Goal: Task Accomplishment & Management: Complete application form

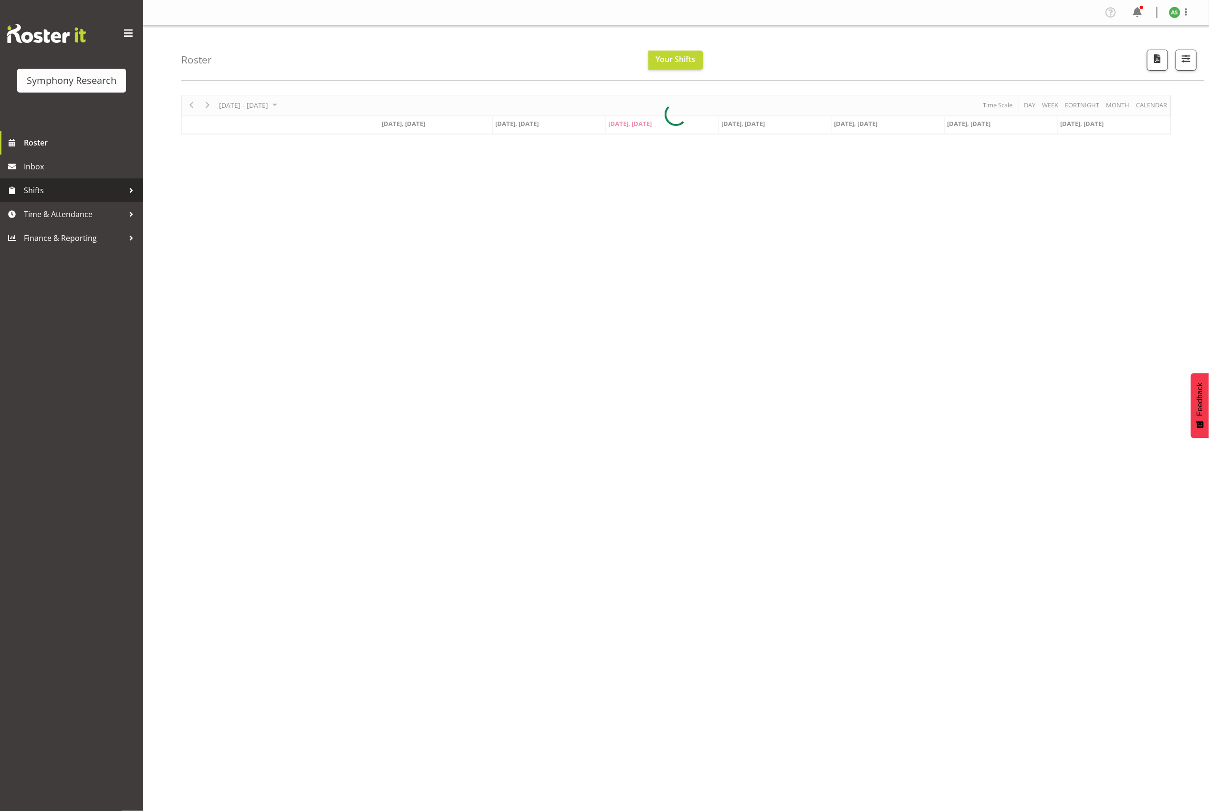
click at [70, 192] on span "Shifts" at bounding box center [74, 190] width 100 height 14
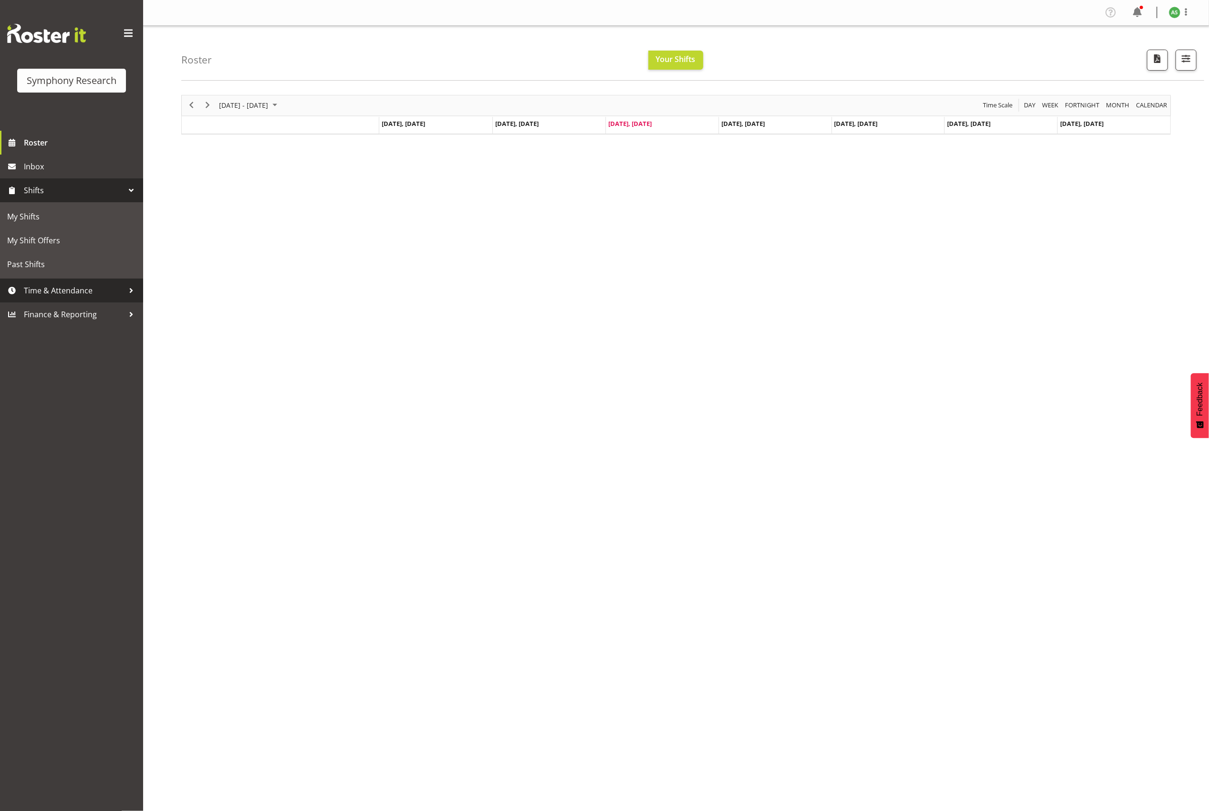
click at [63, 286] on span "Time & Attendance" at bounding box center [74, 291] width 100 height 14
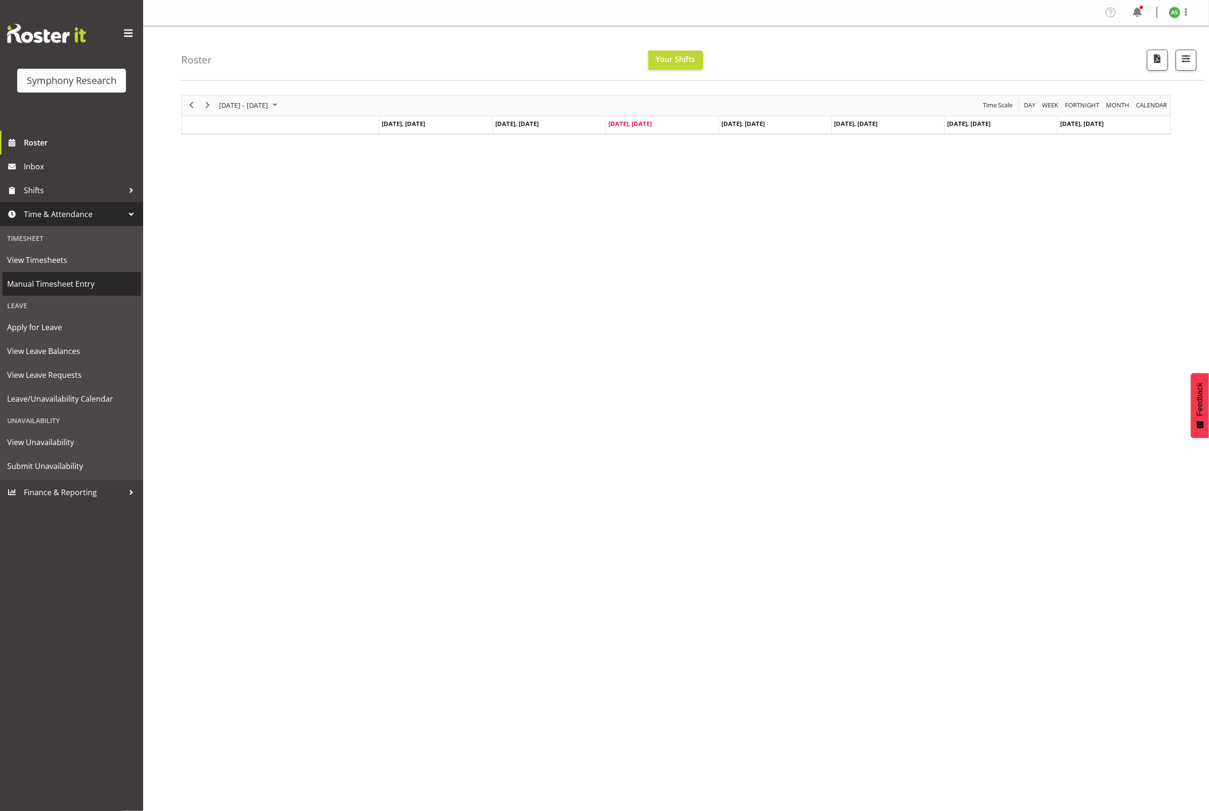
click at [63, 285] on span "Manual Timesheet Entry" at bounding box center [71, 284] width 129 height 14
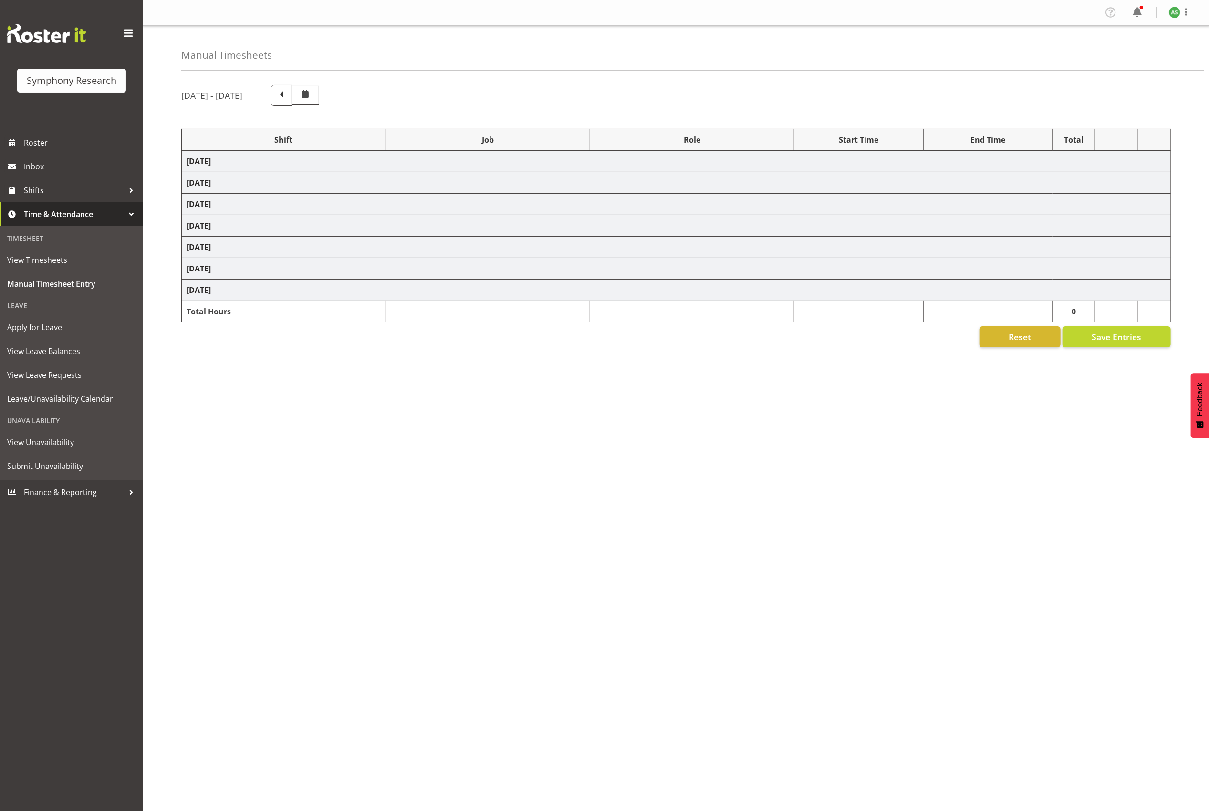
select select "9699"
select select "10499"
select select "47"
select select "5974"
select select "10536"
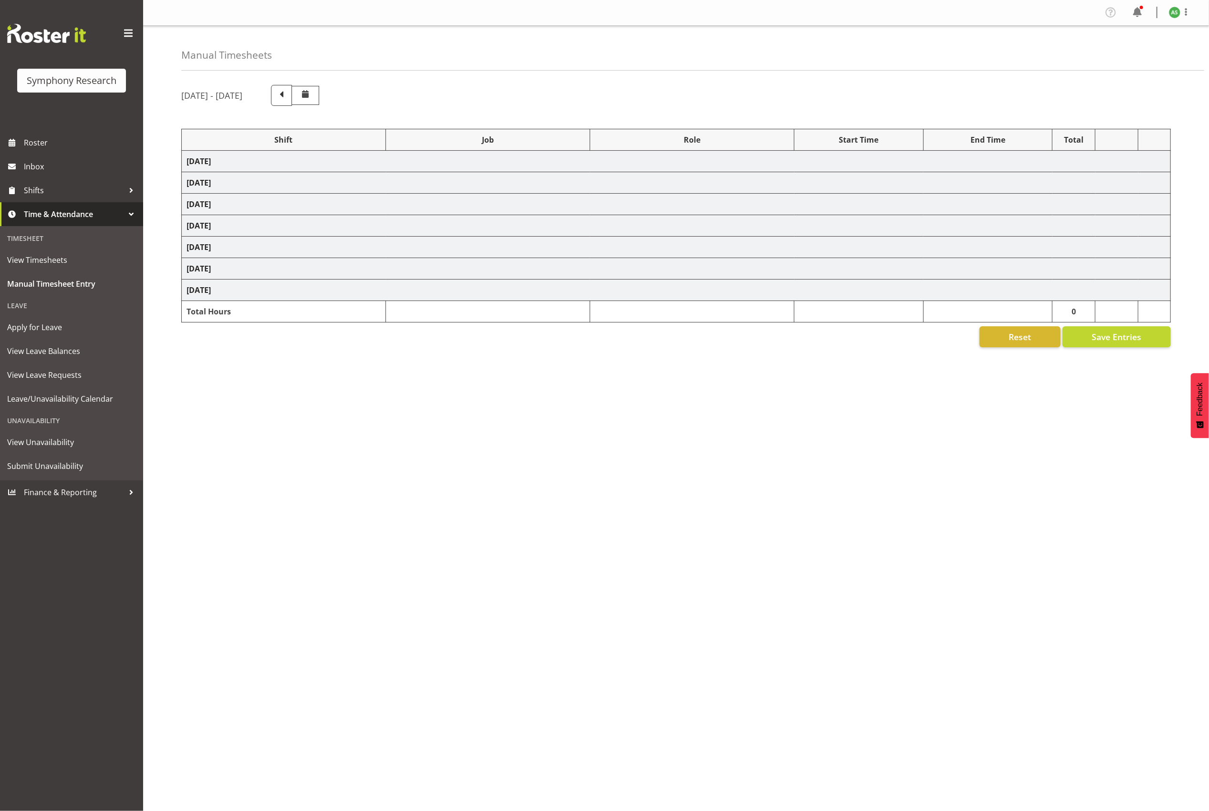
select select "47"
select select "5974"
select select "10536"
select select "47"
select select "9699"
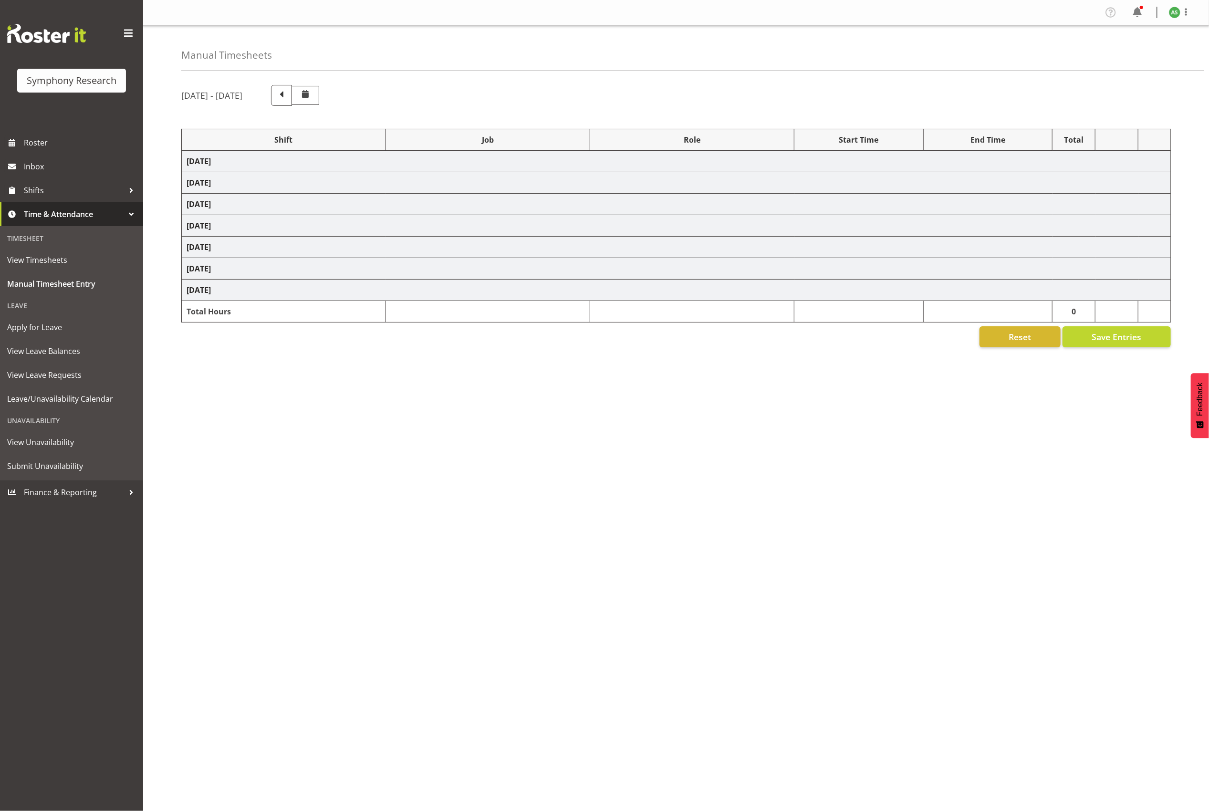
select select "10499"
select select "47"
select select "9699"
select select "10499"
select select "47"
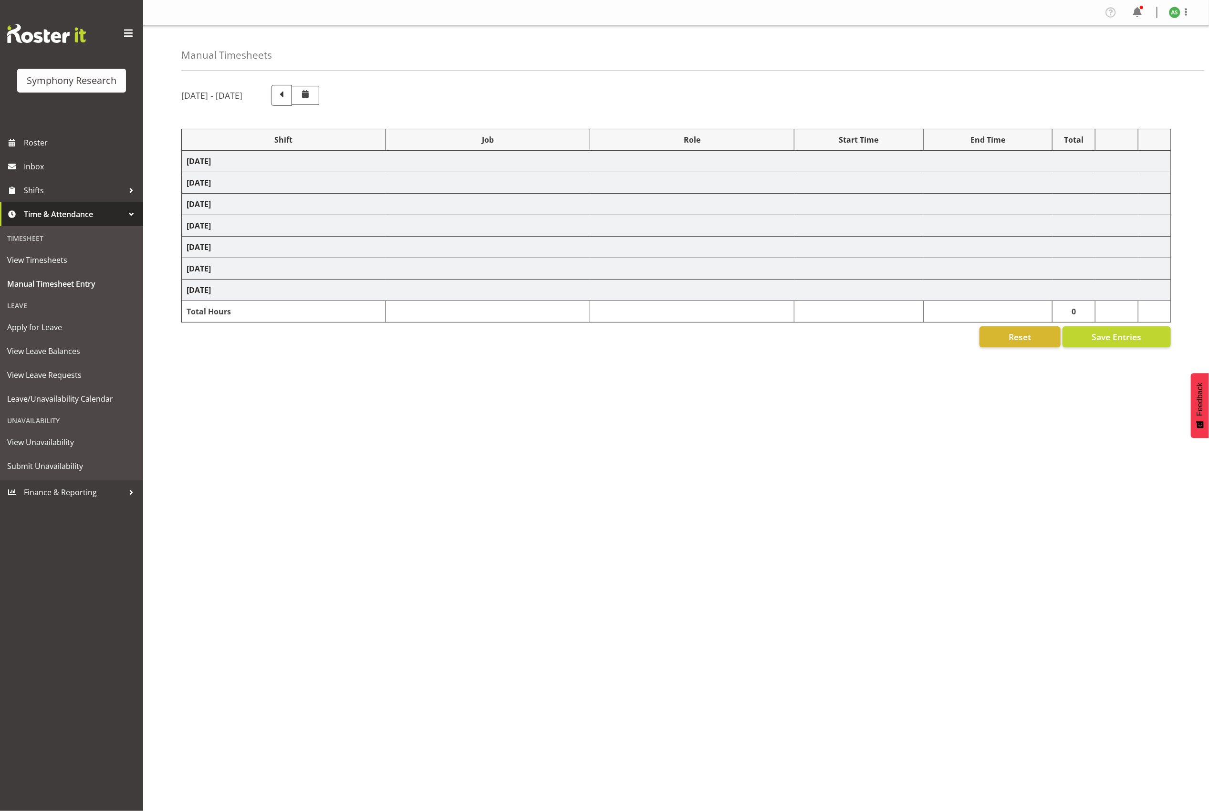
select select "9699"
select select "10499"
select select "47"
select select "5974"
select select "10536"
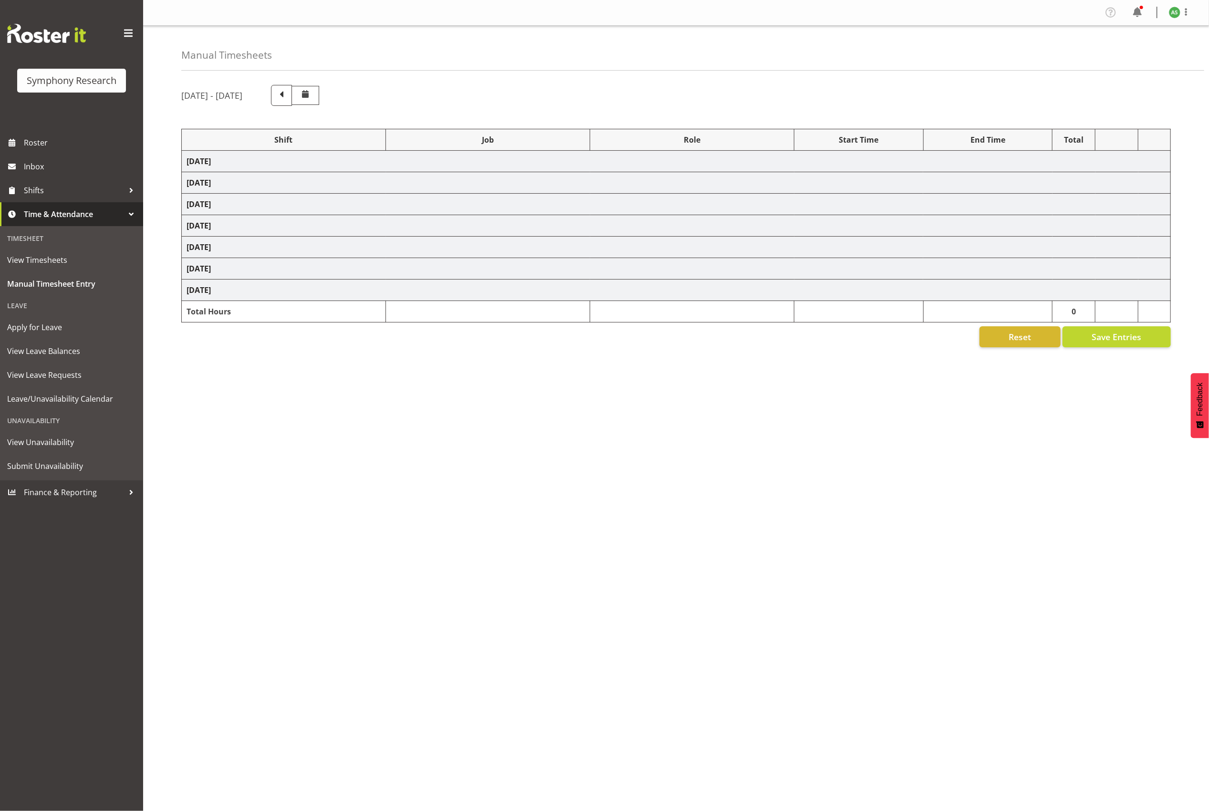
select select "47"
select select "9699"
select select "10499"
select select "47"
select select "9699"
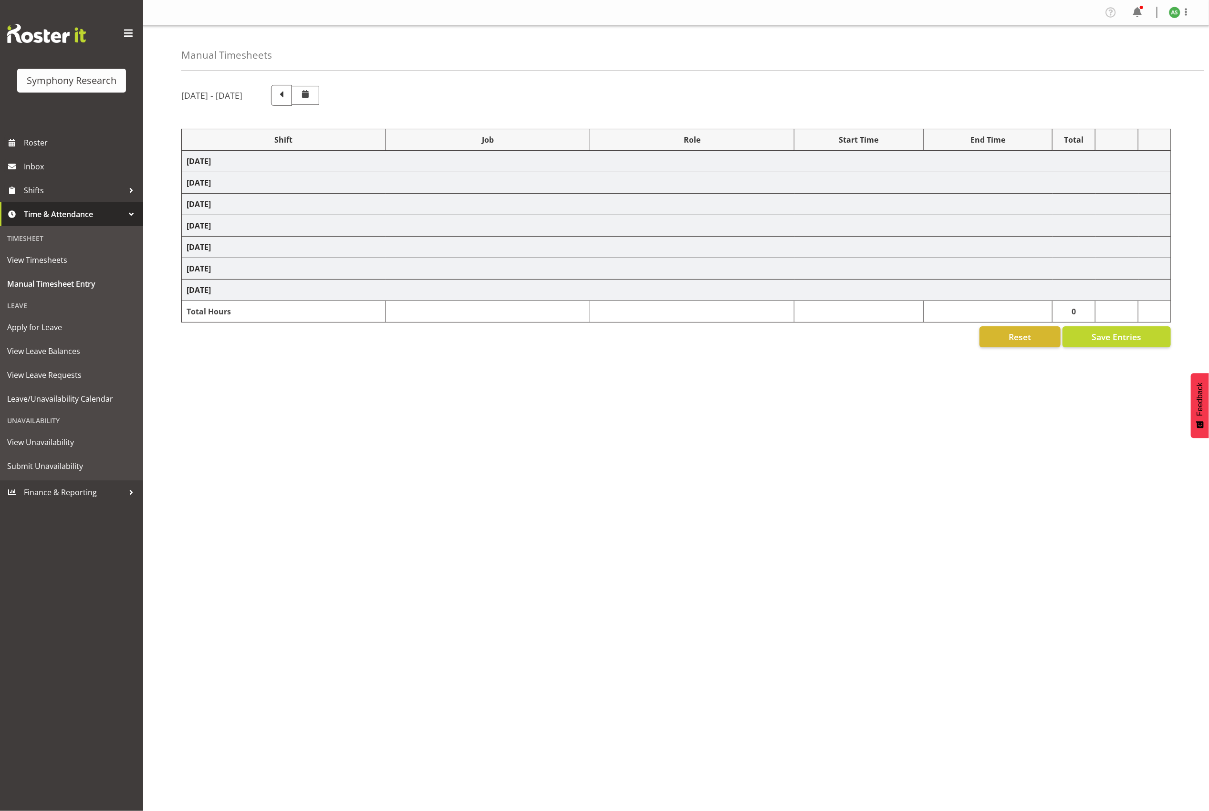
select select "10499"
select select "47"
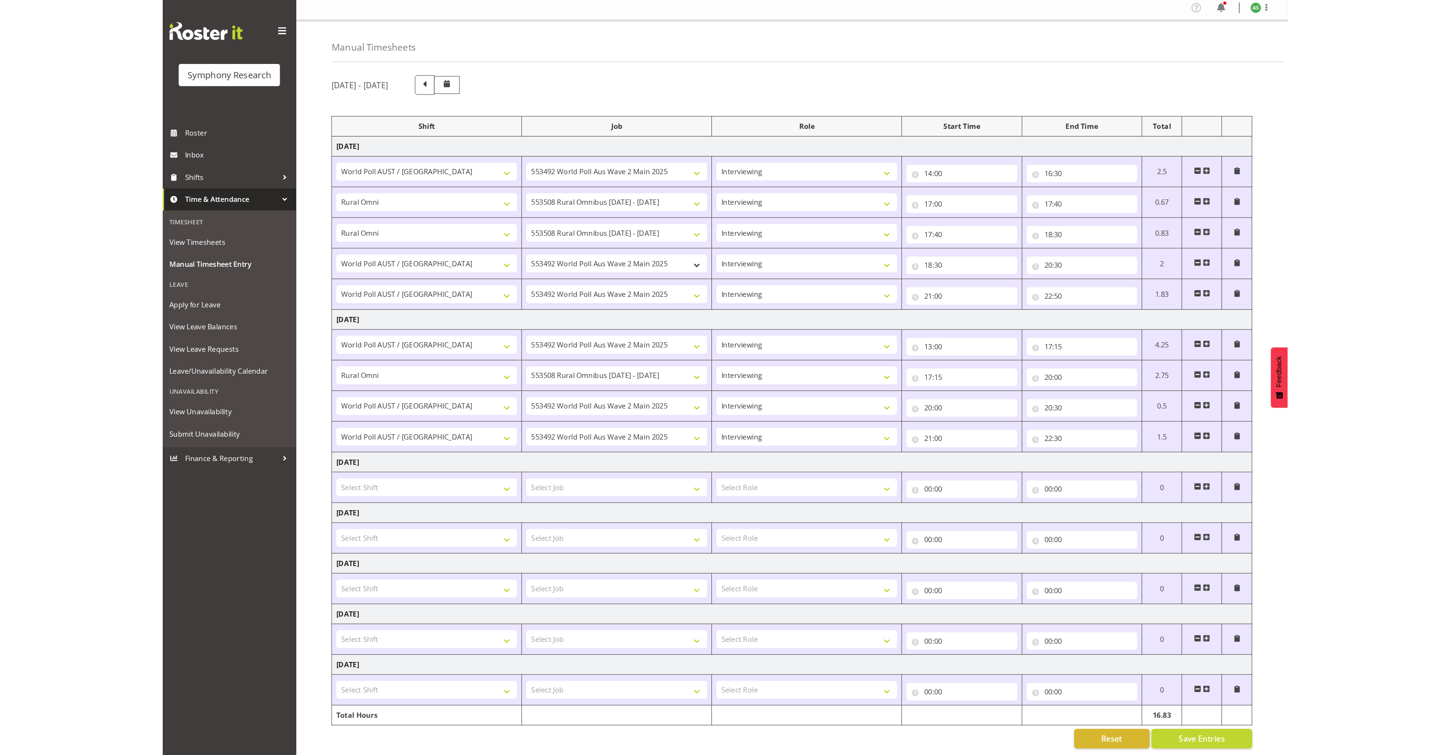
scroll to position [26, 0]
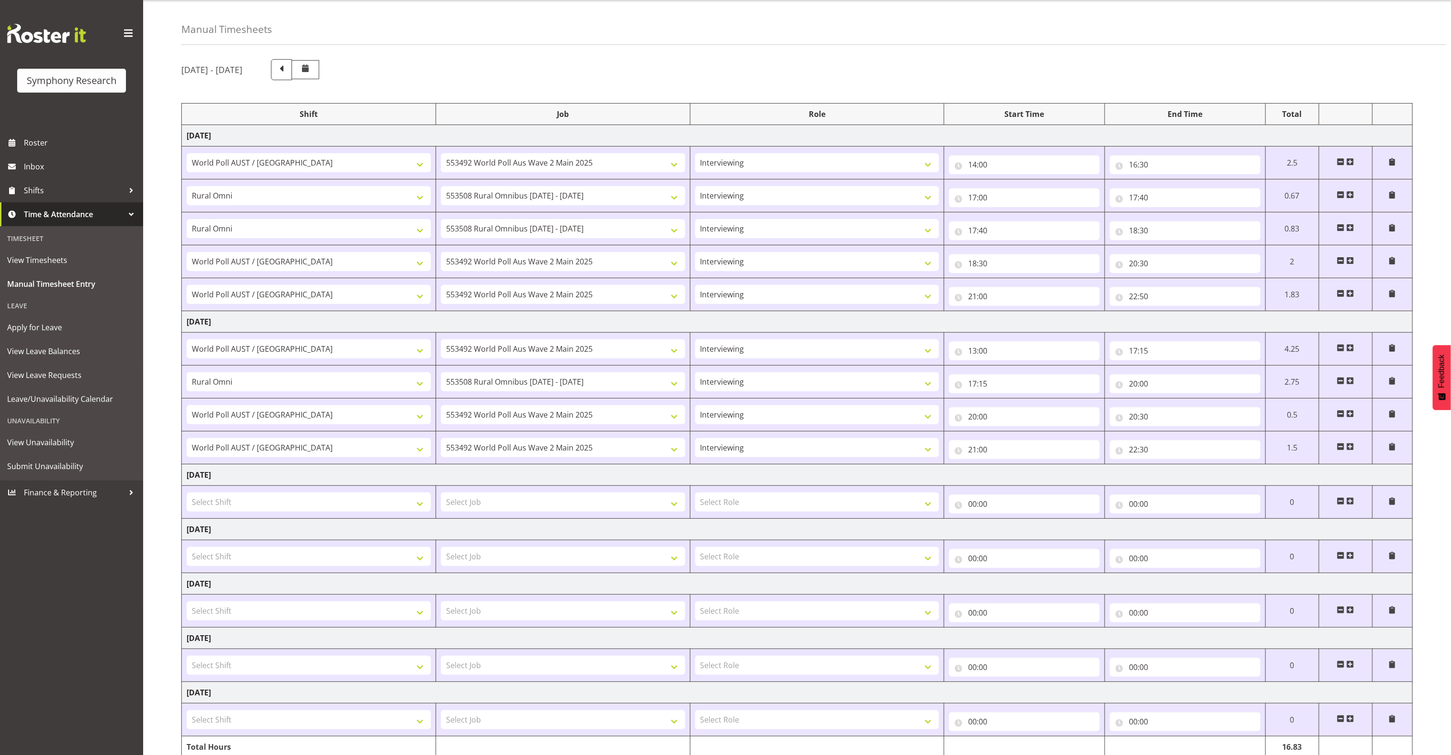
click at [1209, 502] on span at bounding box center [1351, 501] width 8 height 8
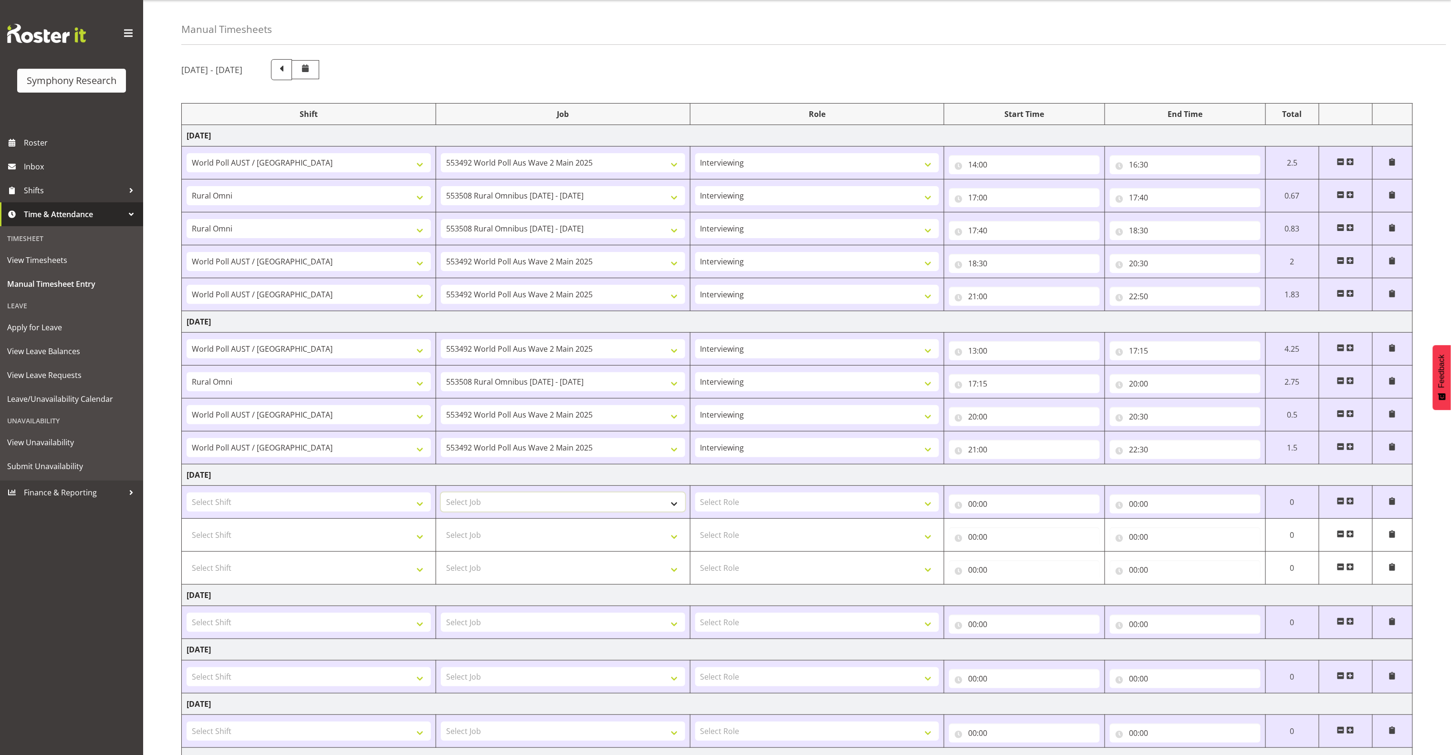
click at [604, 507] on select "Select Job 550060 IF Admin 553492 World Poll Aus Wave 2 Main 2025 553493 World …" at bounding box center [563, 502] width 244 height 19
click at [828, 507] on select "Select Role Briefing Interviewing" at bounding box center [817, 502] width 244 height 19
select select "47"
click at [695, 497] on select "Select Role Briefing Interviewing" at bounding box center [817, 502] width 244 height 19
click at [825, 535] on select "Select Role Briefing Interviewing" at bounding box center [817, 534] width 244 height 19
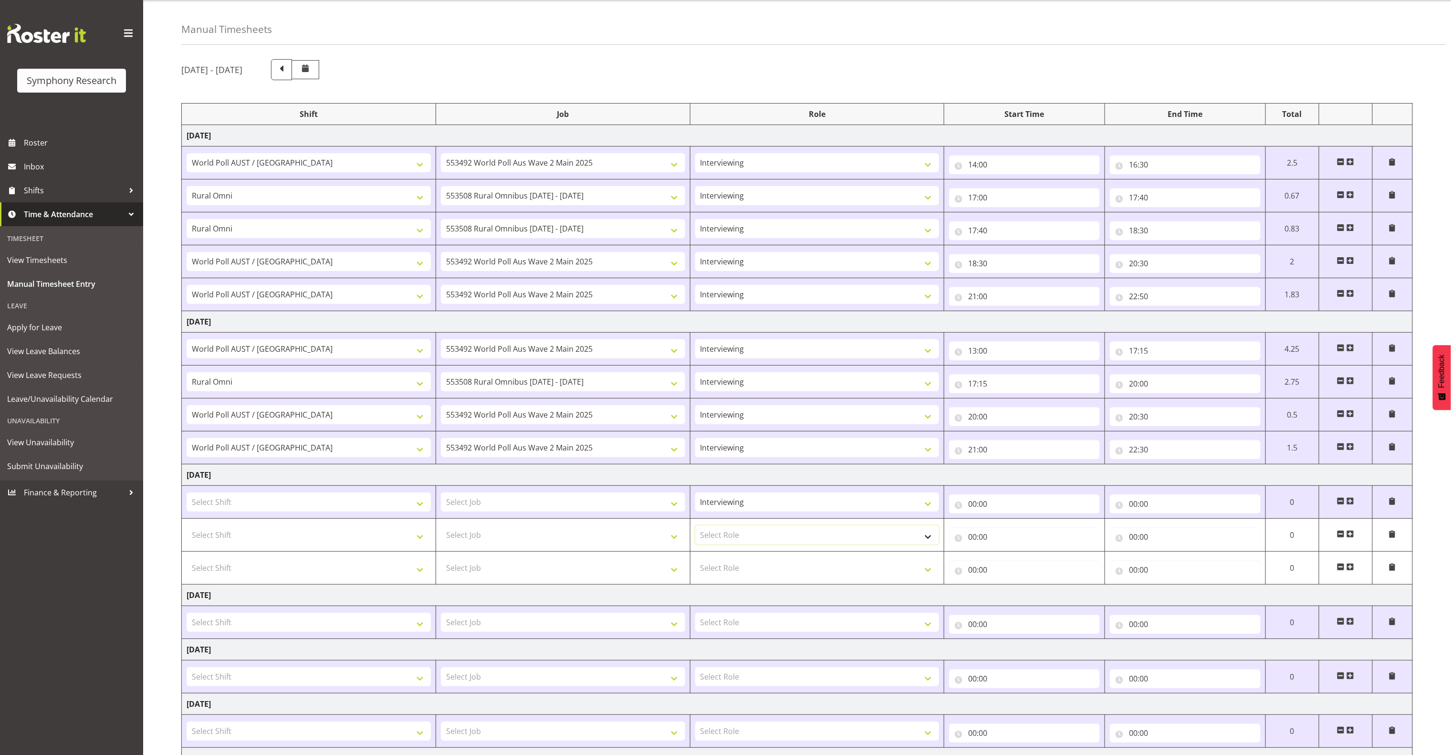
select select "47"
click at [695, 530] on select "Select Role Briefing Interviewing" at bounding box center [817, 534] width 244 height 19
click at [828, 569] on select "Select Role Briefing Interviewing" at bounding box center [817, 567] width 244 height 19
select select "47"
click at [695, 563] on select "Select Role Briefing Interviewing" at bounding box center [817, 567] width 244 height 19
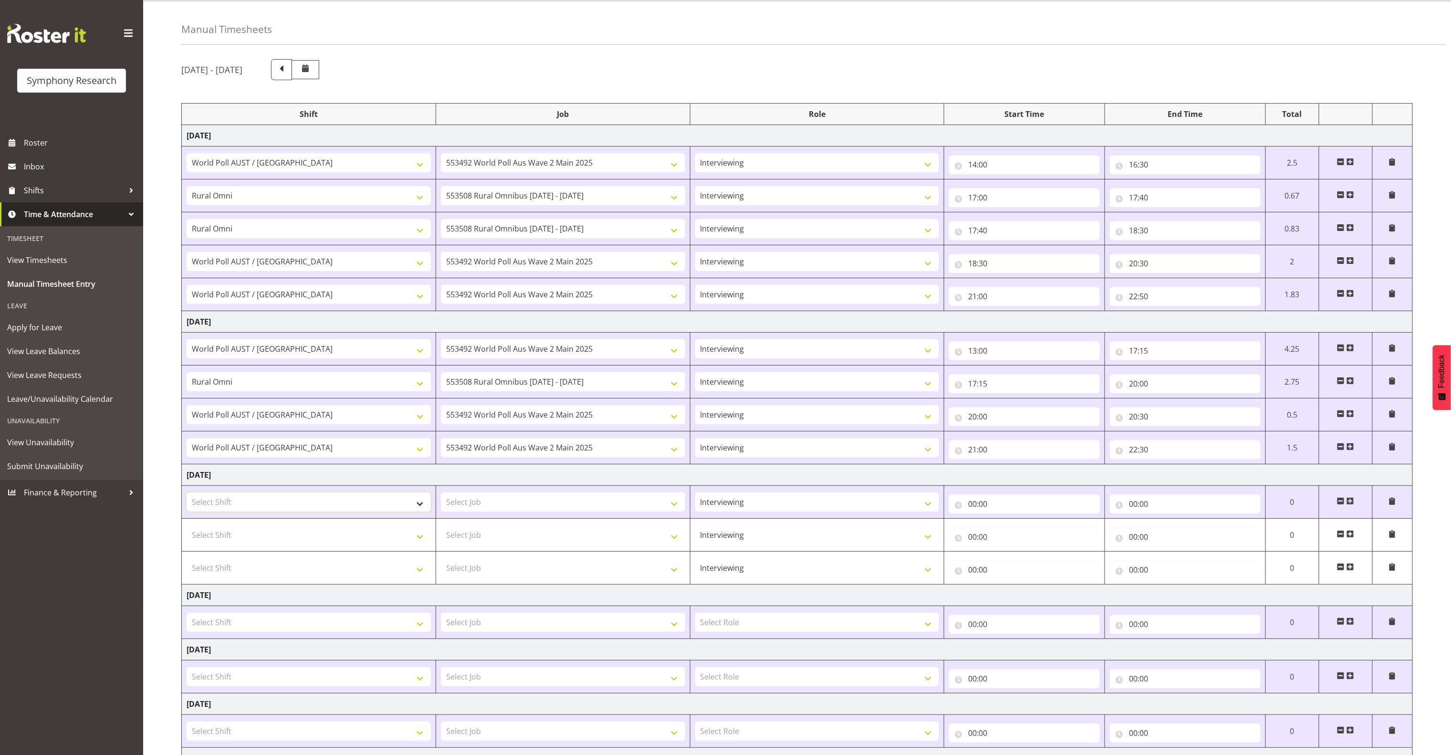
click at [411, 506] on select "Select Shift !!Project Briefing (Job to be assigned) !!Weekend Residential (Ros…" at bounding box center [309, 502] width 244 height 19
click at [531, 507] on select "Select Job 550060 IF Admin 553492 World Poll Aus Wave 2 Main 2025 553493 World …" at bounding box center [563, 502] width 244 height 19
click at [974, 505] on input "00:00" at bounding box center [1024, 503] width 151 height 19
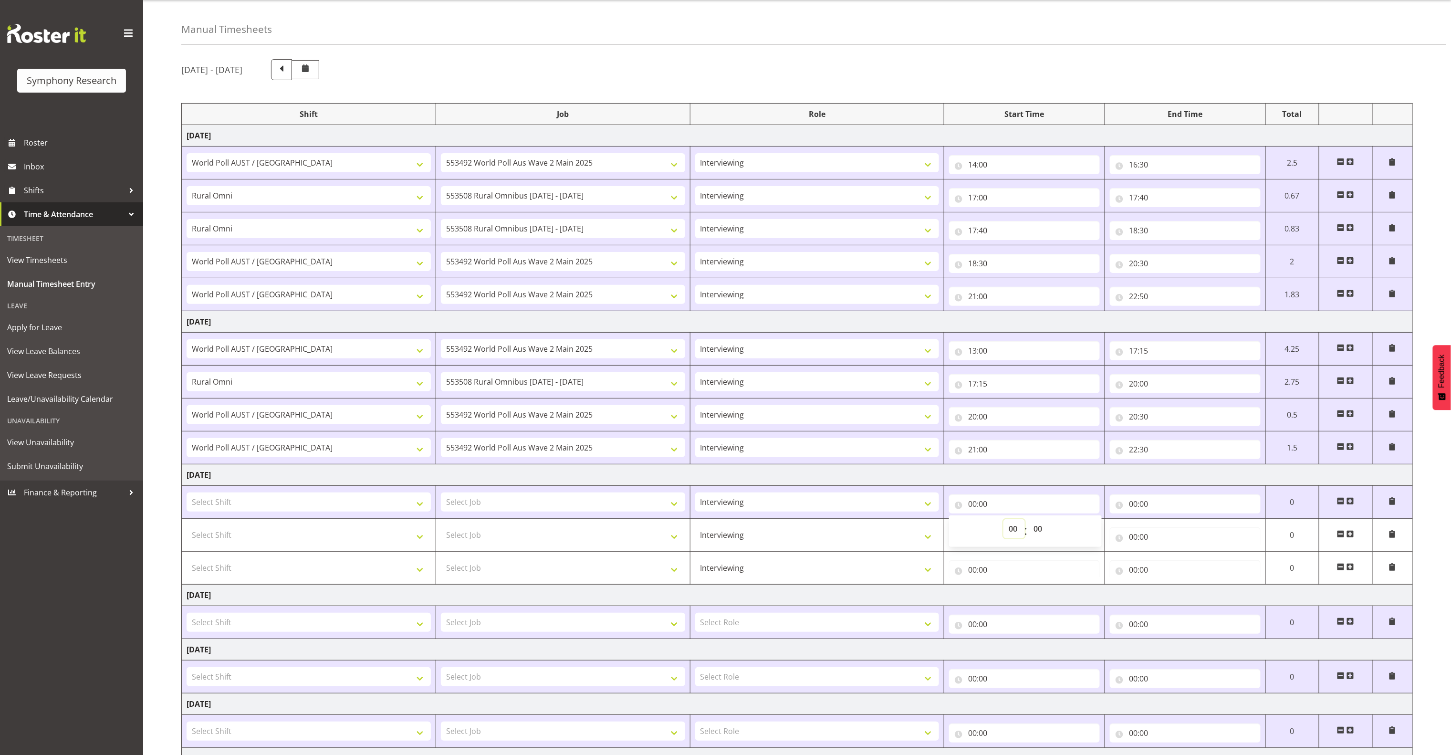
click at [1014, 532] on select "00 01 02 03 04 05 06 07 08 09 10 11 12 13 14 15 16 17 18 19 20 21 22 23" at bounding box center [1014, 528] width 21 height 19
select select "13"
click at [1004, 524] on select "00 01 02 03 04 05 06 07 08 09 10 11 12 13 14 15 16 17 18 19 20 21 22 23" at bounding box center [1014, 528] width 21 height 19
type input "13:00"
click at [577, 511] on select "Select Job 550060 IF Admin 553492 World Poll Aus Wave 2 Main 2025 553493 World …" at bounding box center [563, 502] width 244 height 19
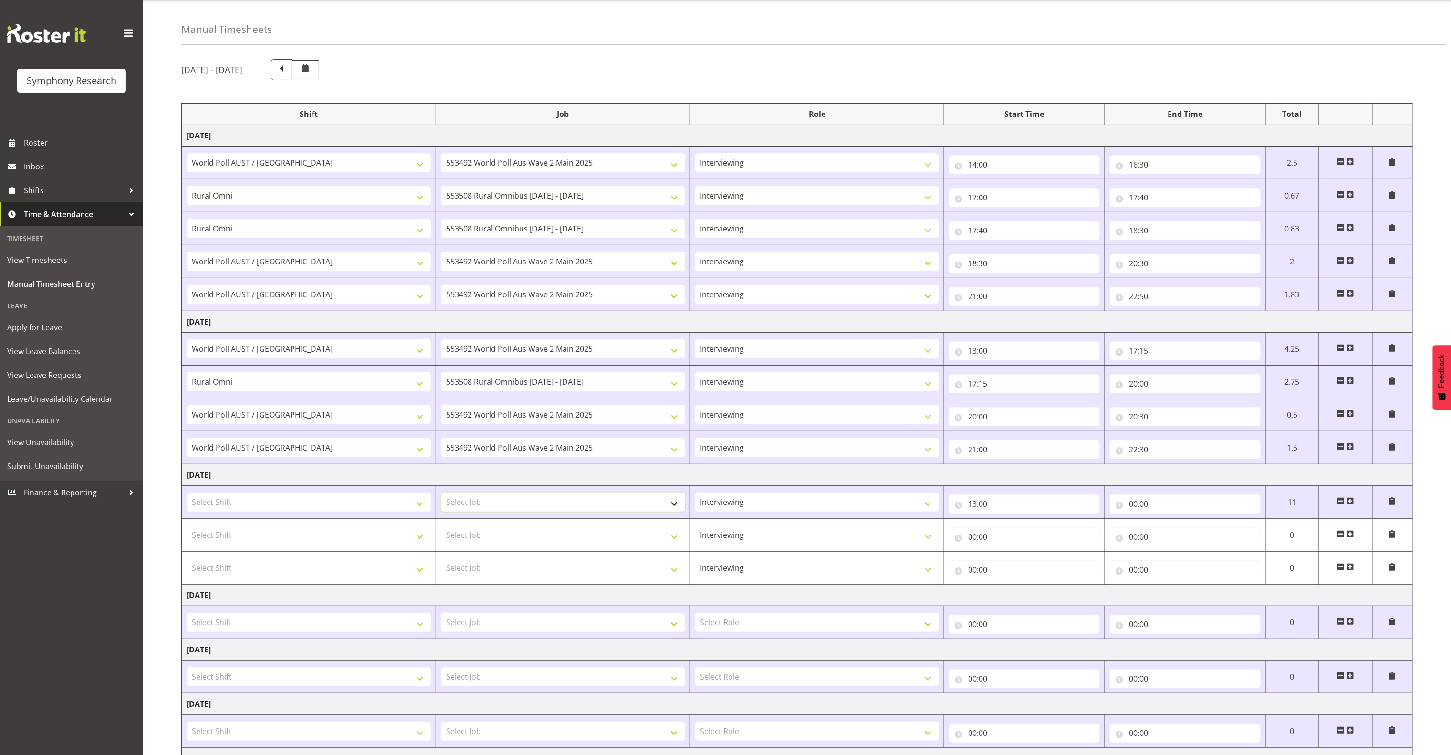
select select "10499"
click at [441, 497] on select "Select Job 550060 IF Admin 553492 World Poll Aus Wave 2 Main 2025 553493 World …" at bounding box center [563, 502] width 244 height 19
click at [977, 510] on input "13:00" at bounding box center [1024, 503] width 151 height 19
click at [1016, 530] on select "00 01 02 03 04 05 06 07 08 09 10 11 12 13 14 15 16 17 18 19 20 21 22 23" at bounding box center [1014, 528] width 21 height 19
click at [1003, 404] on td "20:00 00 01 02 03 04 05 06 07 08 09 10 11 12 13 14 15 16 17 18 19 20 21 22 23 :…" at bounding box center [1025, 415] width 161 height 33
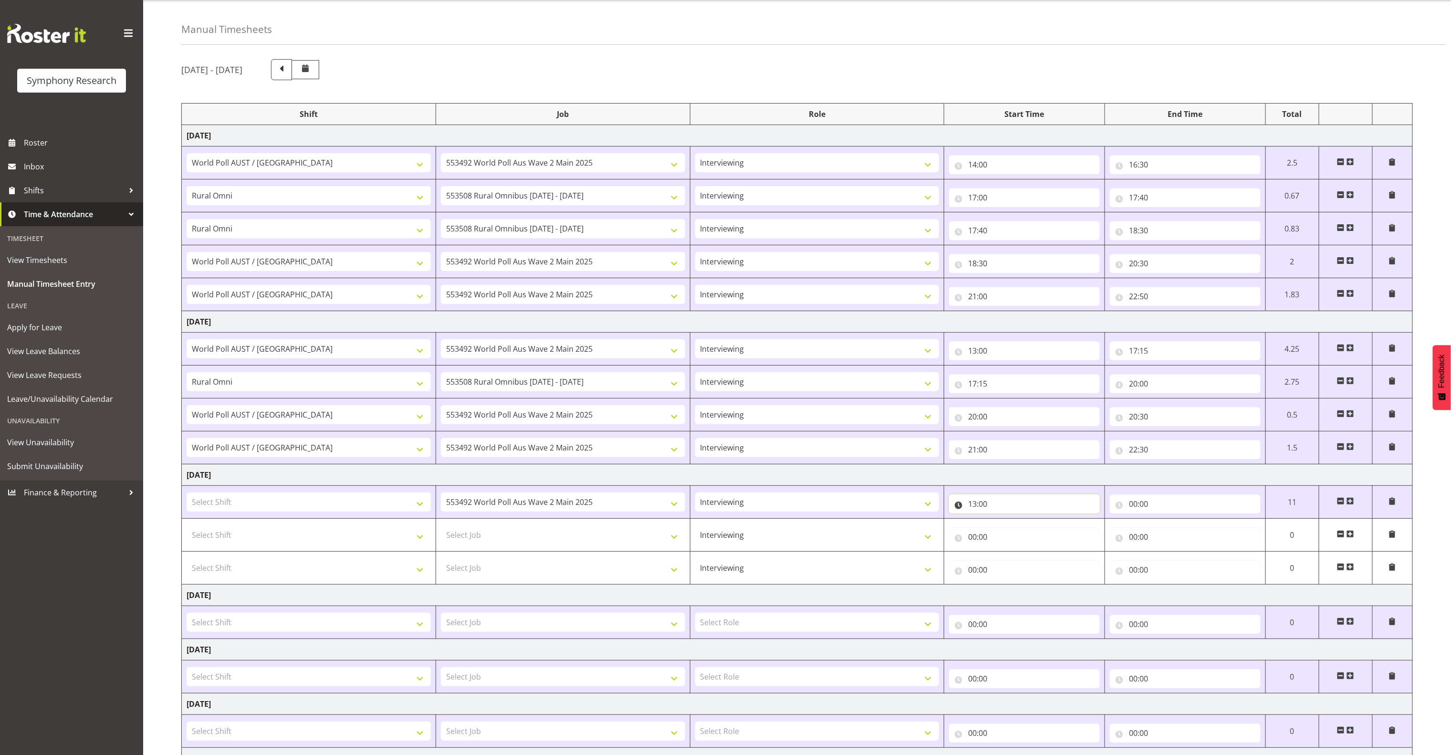
click at [974, 507] on input "13:00" at bounding box center [1024, 503] width 151 height 19
click at [1015, 529] on select "00 01 02 03 04 05 06 07 08 09 10 11 12 13 14 15 16 17 18 19 20 21 22 23" at bounding box center [1014, 528] width 21 height 19
select select "14"
click at [1004, 524] on select "00 01 02 03 04 05 06 07 08 09 10 11 12 13 14 15 16 17 18 19 20 21 22 23" at bounding box center [1014, 528] width 21 height 19
type input "14:00"
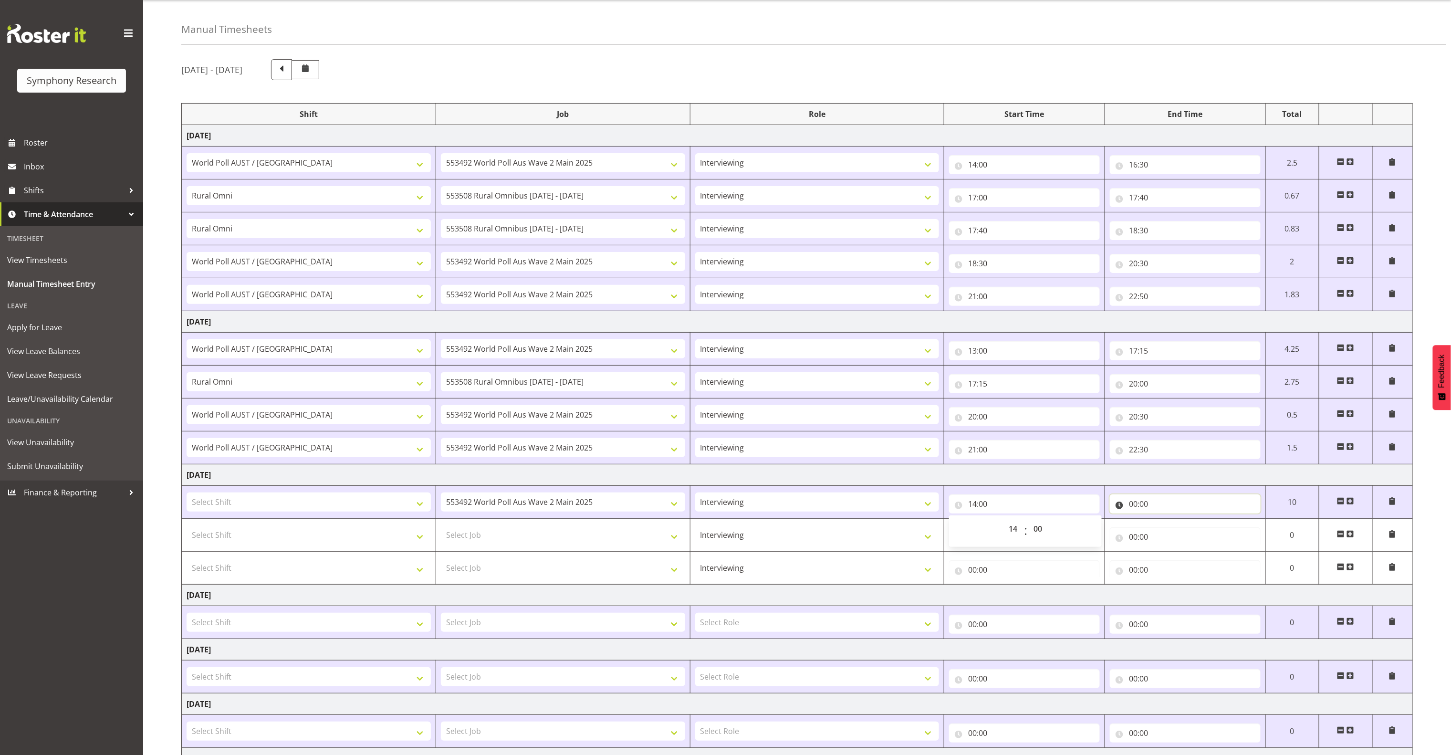
click at [1132, 510] on input "00:00" at bounding box center [1185, 503] width 151 height 19
click at [1179, 536] on select "00 01 02 03 04 05 06 07 08 09 10 11 12 13 14 15 16 17 18 19 20 21 22 23" at bounding box center [1175, 528] width 21 height 19
select select "16"
click at [1165, 524] on select "00 01 02 03 04 05 06 07 08 09 10 11 12 13 14 15 16 17 18 19 20 21 22 23" at bounding box center [1175, 528] width 21 height 19
type input "16:00"
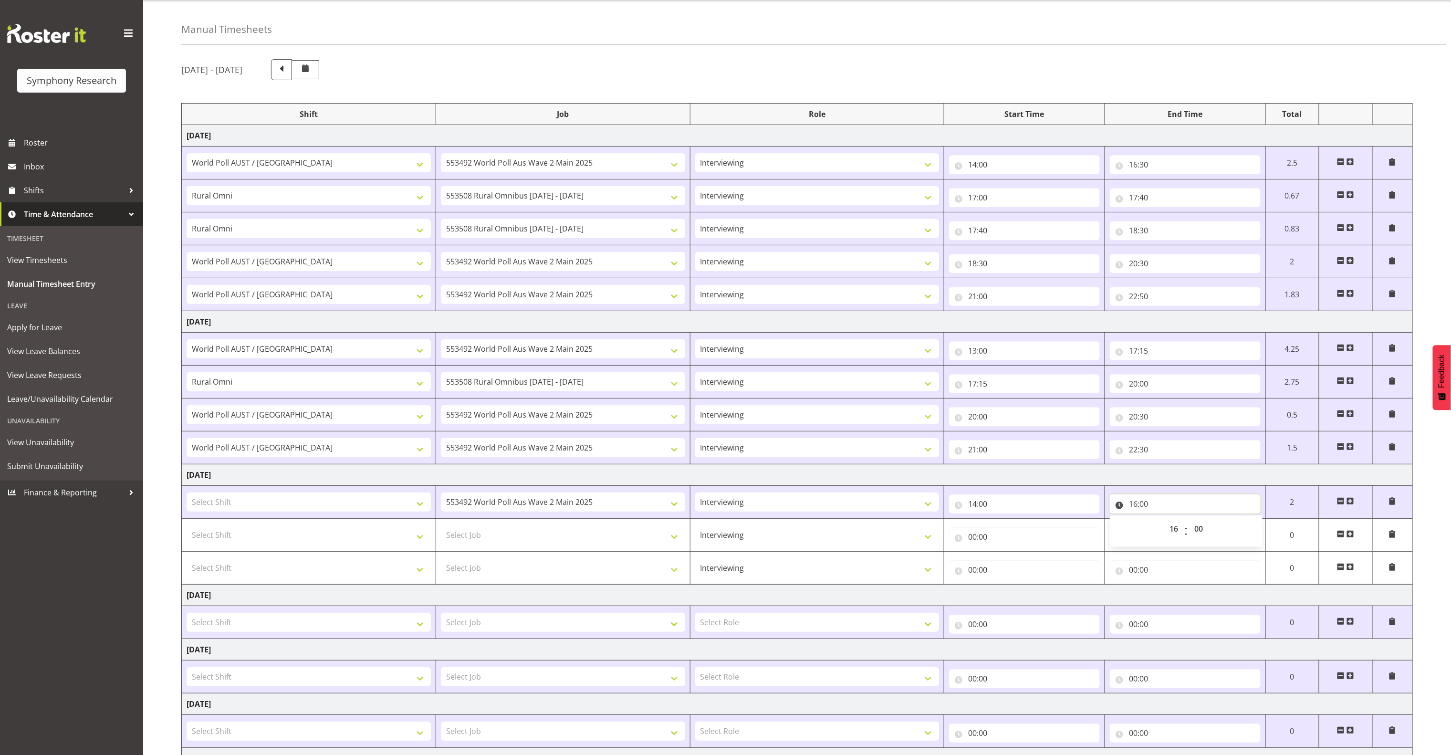
click at [1147, 508] on input "16:00" at bounding box center [1185, 503] width 151 height 19
click at [1200, 530] on select "00 01 02 03 04 05 06 07 08 09 10 11 12 13 14 15 16 17 18 19 20 21 22 23 24 25 2…" at bounding box center [1199, 528] width 21 height 19
select select "30"
click at [1189, 524] on select "00 01 02 03 04 05 06 07 08 09 10 11 12 13 14 15 16 17 18 19 20 21 22 23 24 25 2…" at bounding box center [1199, 528] width 21 height 19
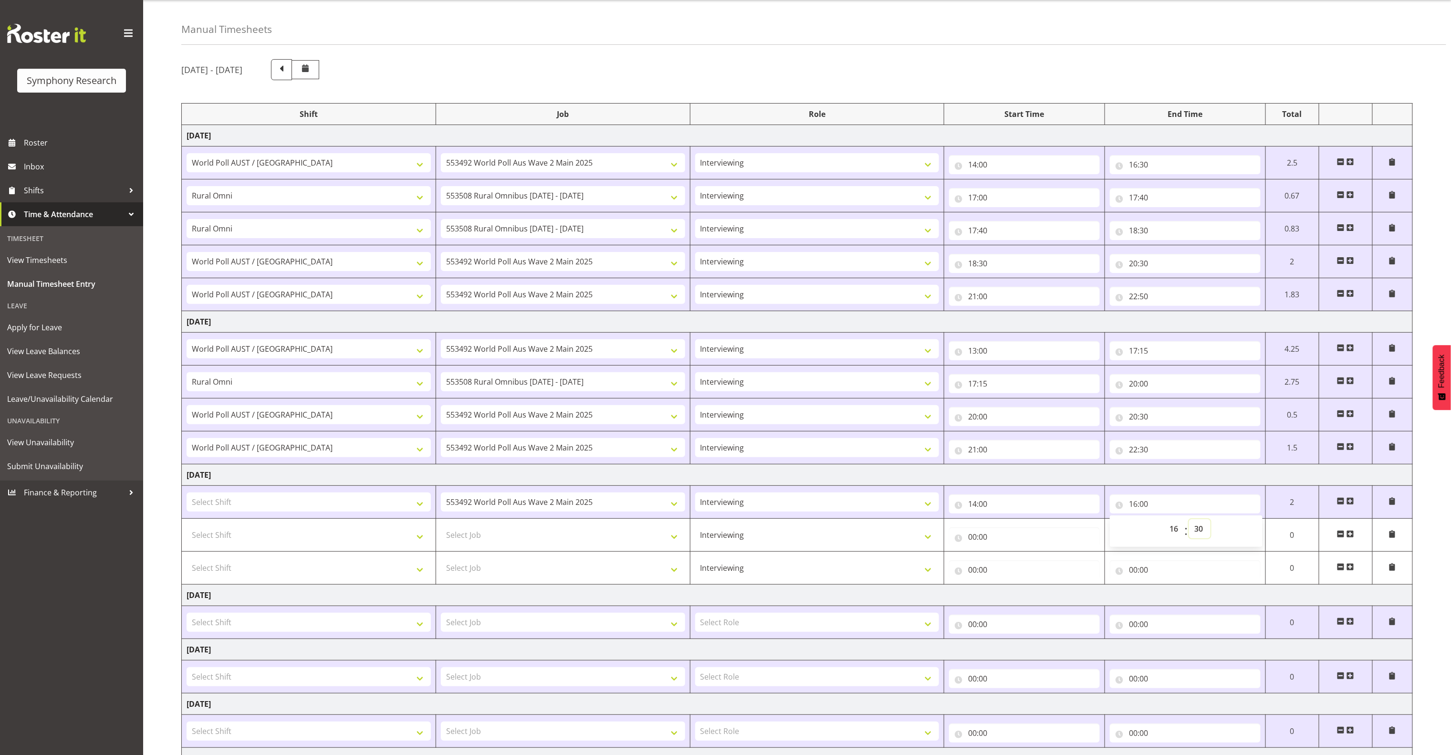
type input "16:30"
click at [365, 511] on select "Select Shift !!Project Briefing (Job to be assigned) !!Weekend Residential (Ros…" at bounding box center [309, 502] width 244 height 19
select select "9699"
click at [187, 497] on select "Select Shift !!Project Briefing (Job to be assigned) !!Weekend Residential (Ros…" at bounding box center [309, 502] width 244 height 19
click at [1209, 571] on span at bounding box center [1351, 567] width 8 height 8
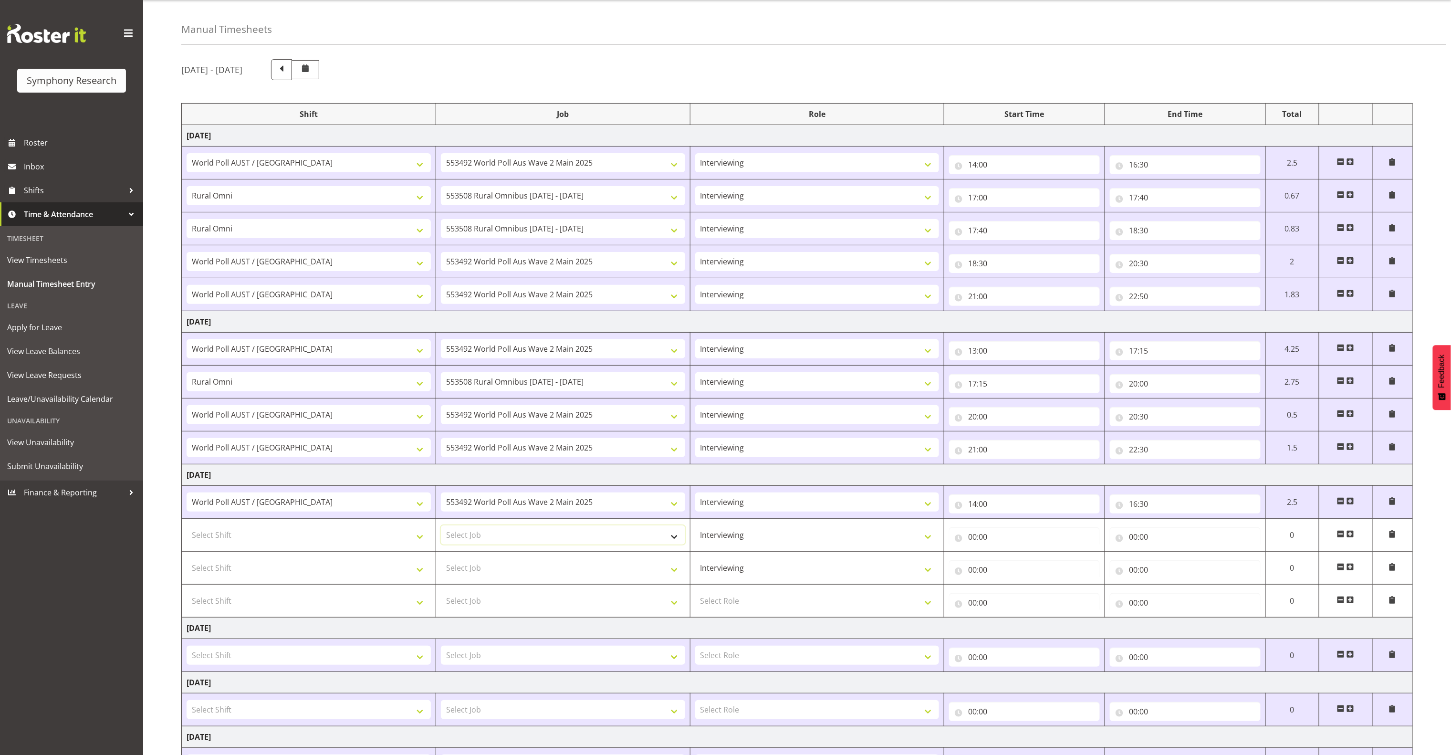
click at [482, 542] on select "Select Job 550060 IF Admin 553492 World Poll Aus Wave 2 Main 2025 553493 World …" at bounding box center [563, 534] width 244 height 19
click at [343, 536] on select "Select Shift !!Project Briefing (Job to be assigned) !!Weekend Residential (Ros…" at bounding box center [309, 534] width 244 height 19
click at [635, 545] on select "Select Job 550060 IF Admin 553492 World Poll Aus Wave 2 Main 2025 553493 World …" at bounding box center [563, 534] width 244 height 19
click at [405, 536] on select "Select Shift !!Project Briefing (Job to be assigned) !!Weekend Residential (Ros…" at bounding box center [309, 534] width 244 height 19
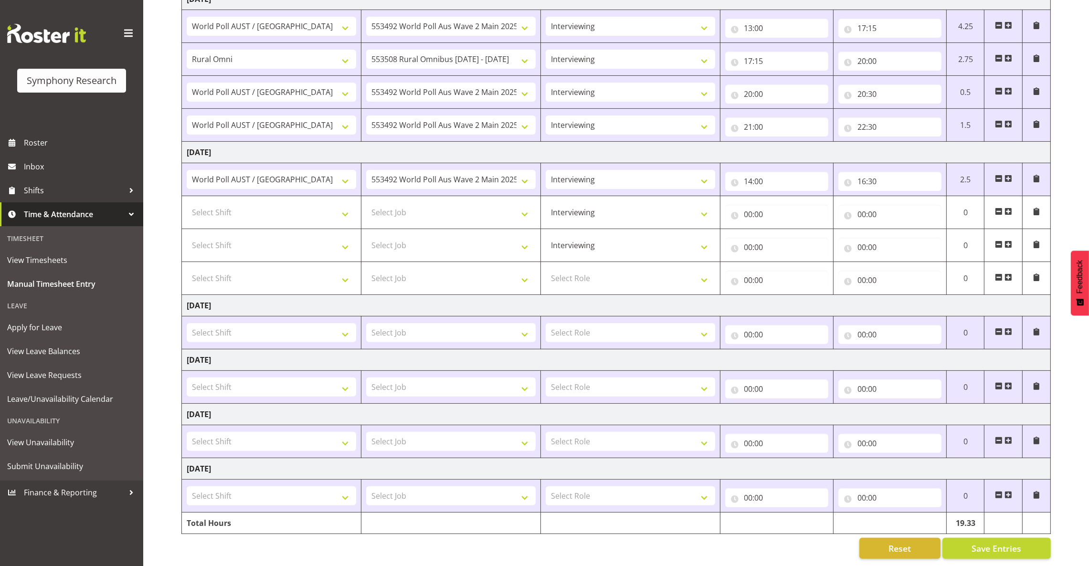
scroll to position [362, 0]
click at [327, 203] on select "Select Shift !!Project Briefing (Job to be assigned) !!Weekend Residential (Ros…" at bounding box center [271, 212] width 169 height 19
click at [426, 349] on td "[DATE]" at bounding box center [616, 359] width 869 height 21
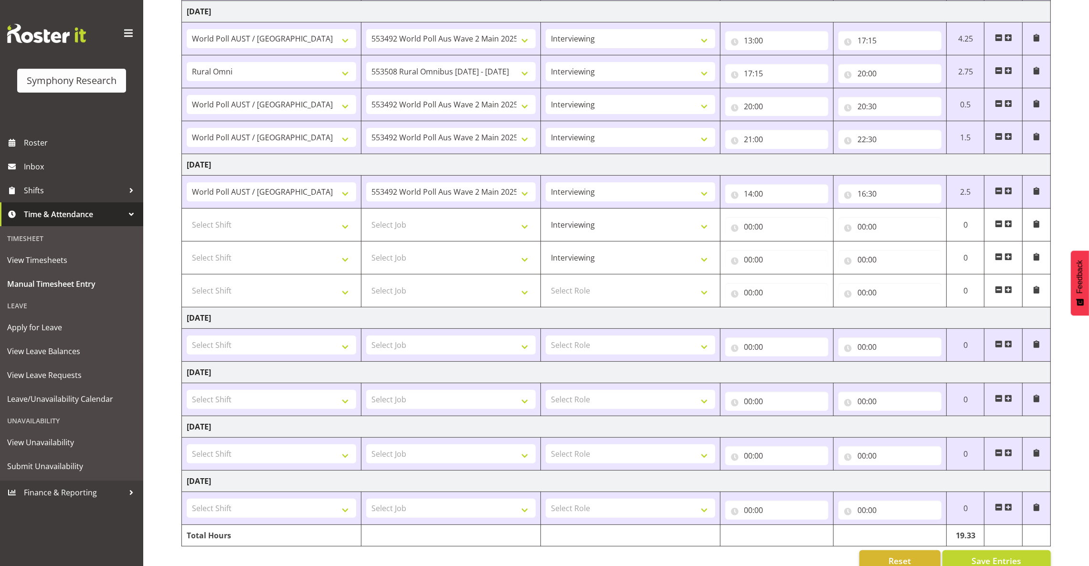
scroll to position [290, 0]
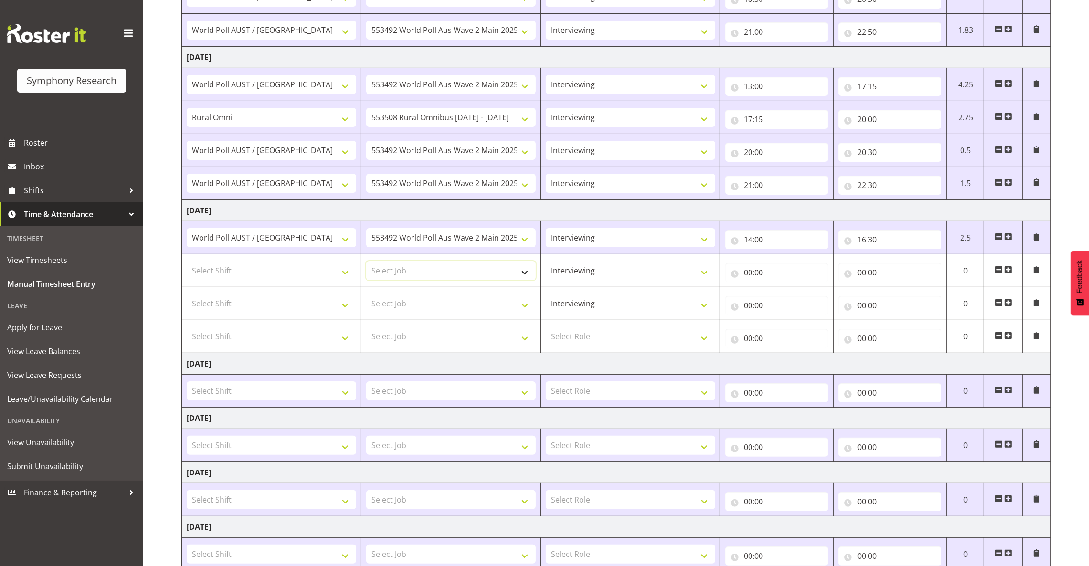
click at [471, 273] on select "Select Job 550060 IF Admin 553492 World Poll Aus Wave 2 Main 2025 553493 World …" at bounding box center [450, 270] width 169 height 19
select select "10536"
click at [366, 263] on select "Select Job 550060 IF Admin 553492 World Poll Aus Wave 2 Main 2025 553493 World …" at bounding box center [450, 270] width 169 height 19
click at [337, 273] on select "Select Shift !!Project Briefing (Job to be assigned) !!Weekend Residential (Ros…" at bounding box center [271, 270] width 169 height 19
select select "5974"
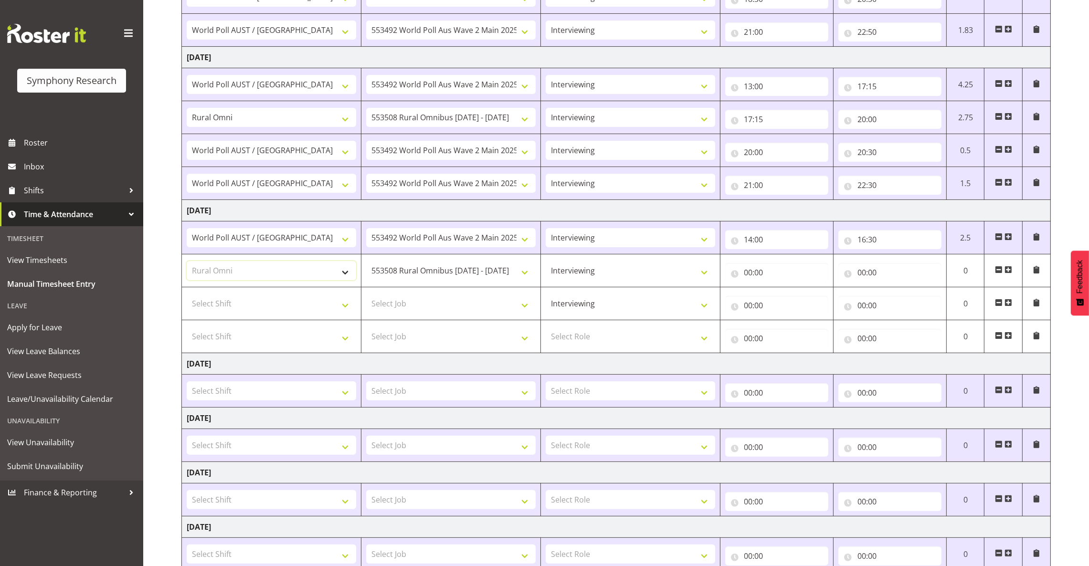
click at [187, 263] on select "Select Shift !!Project Briefing (Job to be assigned) !!Weekend Residential (Ros…" at bounding box center [271, 270] width 169 height 19
click at [747, 275] on input "00:00" at bounding box center [776, 272] width 103 height 19
click at [788, 297] on select "00 01 02 03 04 05 06 07 08 09 10 11 12 13 14 15 16 17 18 19 20 21 22 23" at bounding box center [789, 297] width 21 height 19
select select "17"
click at [779, 289] on select "00 01 02 03 04 05 06 07 08 09 10 11 12 13 14 15 16 17 18 19 20 21 22 23" at bounding box center [789, 297] width 21 height 19
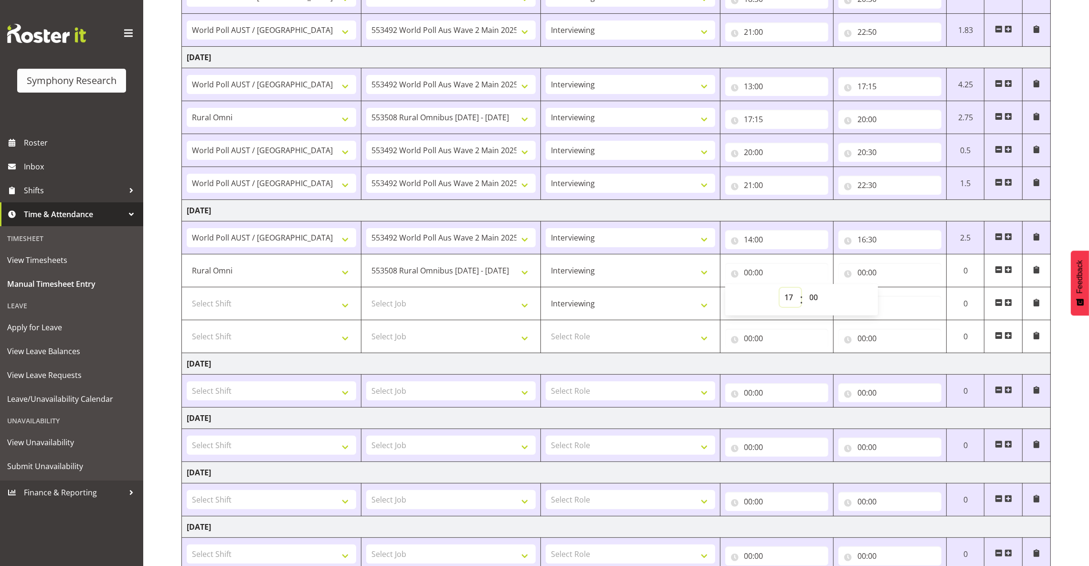
type input "17:00"
click at [859, 277] on input "00:00" at bounding box center [889, 272] width 103 height 19
click at [903, 296] on select "00 01 02 03 04 05 06 07 08 09 10 11 12 13 14 15 16 17 18 19 20 21 22 23" at bounding box center [903, 297] width 21 height 19
select select "20"
click at [893, 289] on select "00 01 02 03 04 05 06 07 08 09 10 11 12 13 14 15 16 17 18 19 20 21 22 23" at bounding box center [903, 297] width 21 height 19
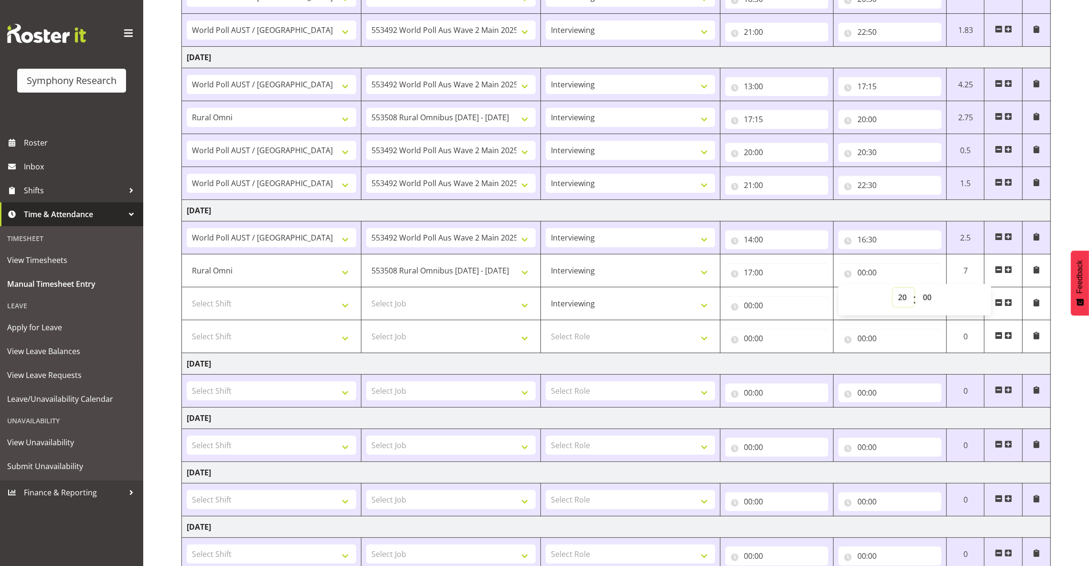
type input "20:00"
click at [343, 308] on select "Select Shift !!Project Briefing (Job to be assigned) !!Weekend Residential (Ros…" at bounding box center [271, 303] width 169 height 19
click at [441, 306] on select "Select Job 550060 IF Admin 553492 World Poll Aus Wave 2 Main 2025 553493 World …" at bounding box center [450, 303] width 169 height 19
select select "10499"
click at [366, 295] on select "Select Job 550060 IF Admin 553492 World Poll Aus Wave 2 Main 2025 553493 World …" at bounding box center [450, 303] width 169 height 19
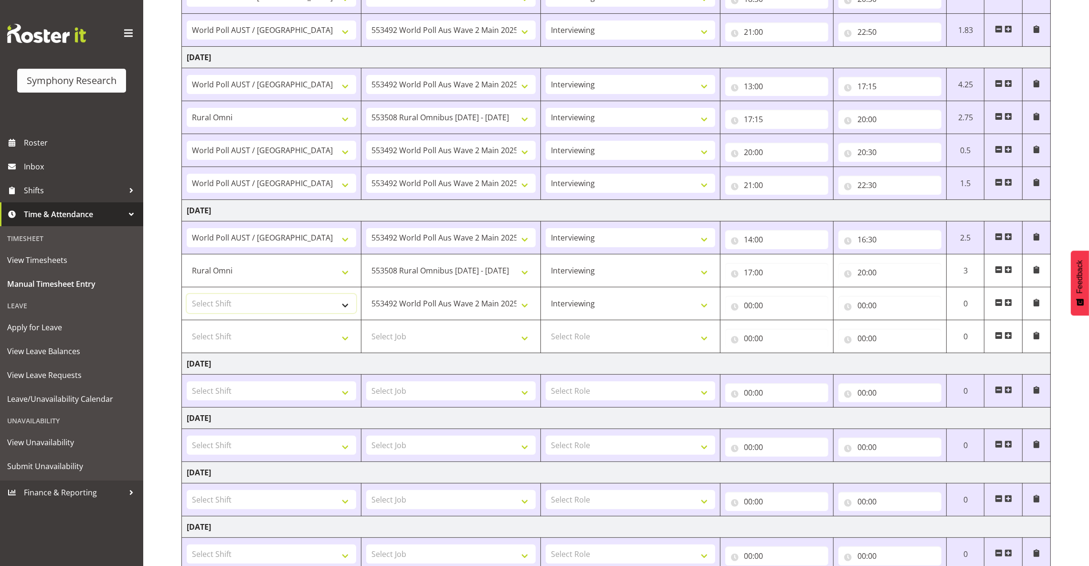
click at [332, 306] on select "Select Shift !!Project Briefing (Job to be assigned) !!Weekend Residential (Ros…" at bounding box center [271, 303] width 169 height 19
select select "9699"
click at [187, 295] on select "Select Shift !!Project Briefing (Job to be assigned) !!Weekend Residential (Ros…" at bounding box center [271, 303] width 169 height 19
click at [748, 309] on input "00:00" at bounding box center [776, 305] width 103 height 19
click at [789, 331] on select "00 01 02 03 04 05 06 07 08 09 10 11 12 13 14 15 16 17 18 19 20 21 22 23" at bounding box center [789, 330] width 21 height 19
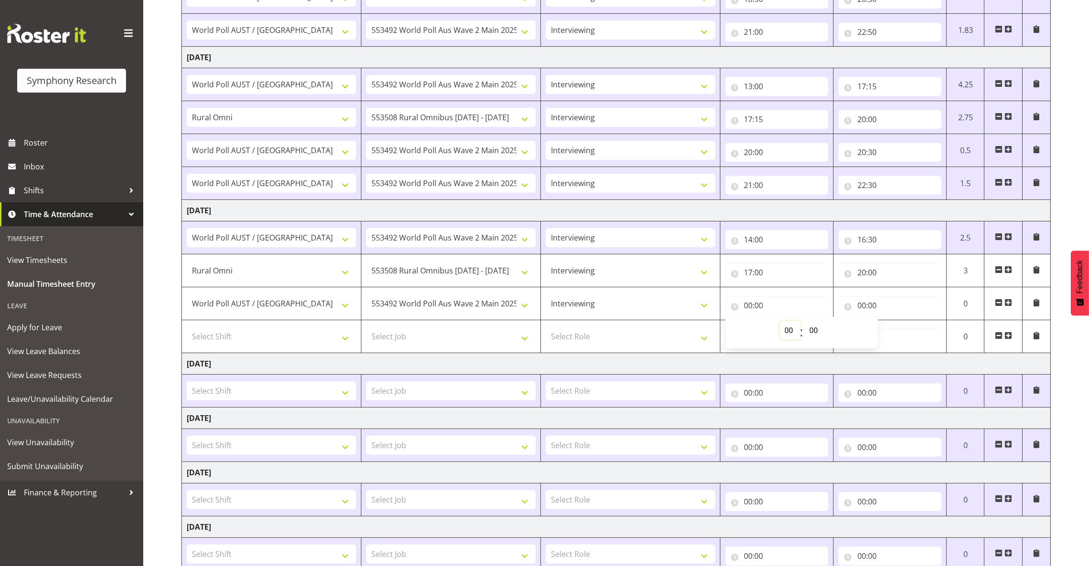
select select "20"
click at [779, 322] on select "00 01 02 03 04 05 06 07 08 09 10 11 12 13 14 15 16 17 18 19 20 21 22 23" at bounding box center [789, 330] width 21 height 19
type input "20:00"
click at [859, 308] on input "00:00" at bounding box center [889, 305] width 103 height 19
click at [899, 328] on select "00 01 02 03 04 05 06 07 08 09 10 11 12 13 14 15 16 17 18 19 20 21 22 23" at bounding box center [903, 330] width 21 height 19
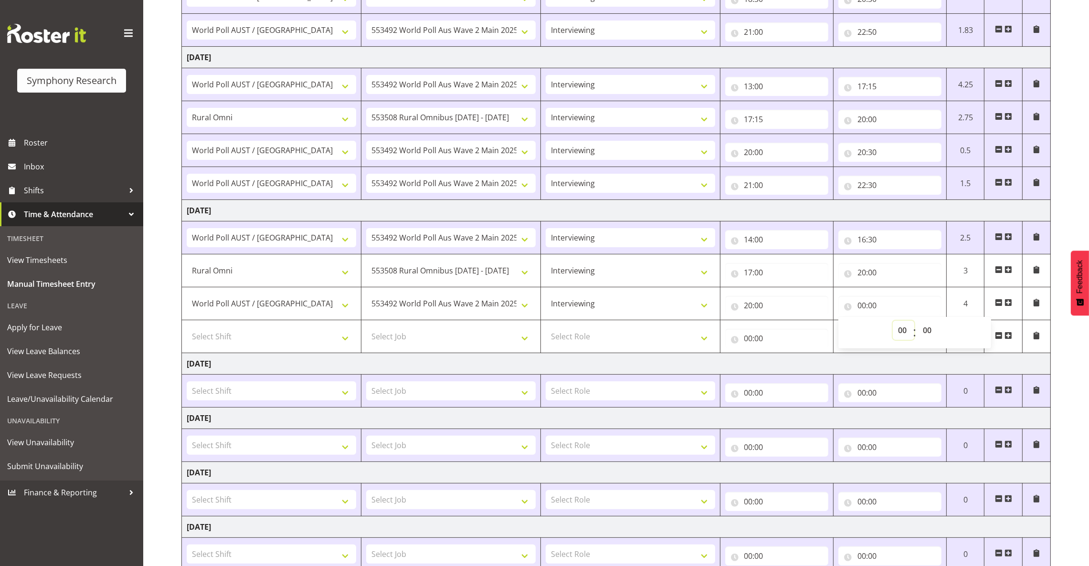
select select "20"
click at [893, 322] on select "00 01 02 03 04 05 06 07 08 09 10 11 12 13 14 15 16 17 18 19 20 21 22 23" at bounding box center [903, 330] width 21 height 19
type input "20:00"
click at [875, 306] on input "20:00" at bounding box center [889, 305] width 103 height 19
click at [873, 341] on input "00:00" at bounding box center [889, 338] width 103 height 19
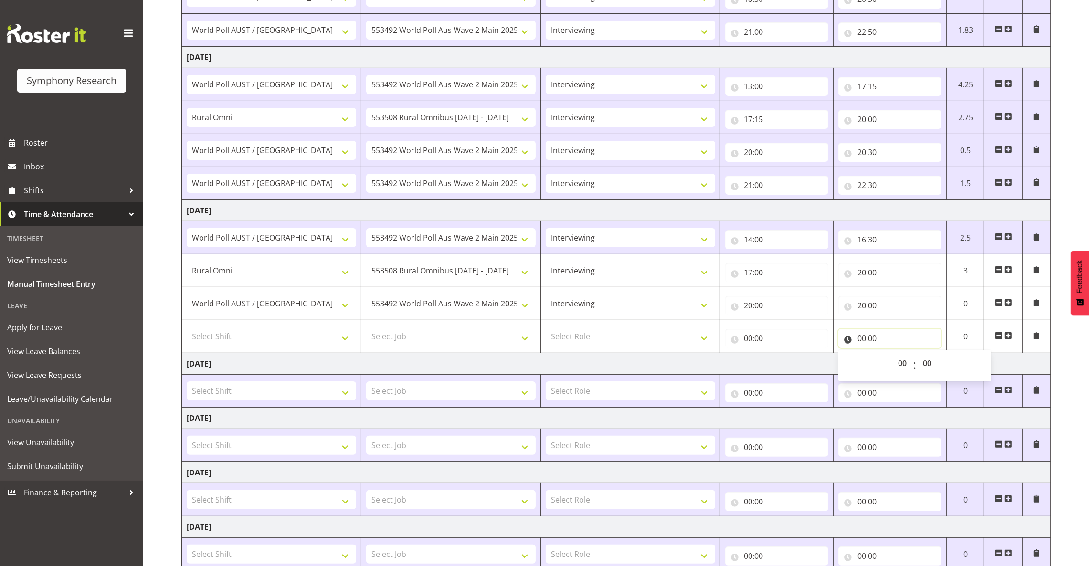
click at [872, 339] on input "00:00" at bounding box center [889, 338] width 103 height 19
click at [874, 308] on input "20:00" at bounding box center [889, 305] width 103 height 19
click at [927, 331] on select "00 01 02 03 04 05 06 07 08 09 10 11 12 13 14 15 16 17 18 19 20 21 22 23 24 25 2…" at bounding box center [927, 330] width 21 height 19
select select "30"
click at [917, 322] on select "00 01 02 03 04 05 06 07 08 09 10 11 12 13 14 15 16 17 18 19 20 21 22 23 24 25 2…" at bounding box center [927, 330] width 21 height 19
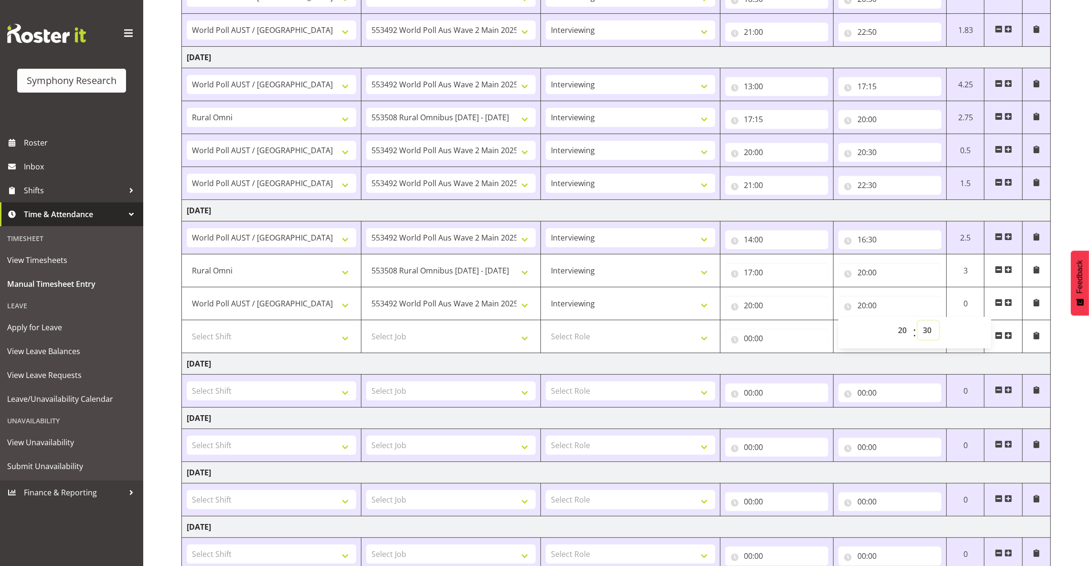
type input "20:30"
click at [603, 341] on select "Select Role Briefing Interviewing" at bounding box center [630, 336] width 169 height 19
select select "47"
click at [546, 329] on select "Select Role Briefing Interviewing" at bounding box center [630, 336] width 169 height 19
click at [500, 340] on select "Select Job 550060 IF Admin 553492 World Poll Aus Wave 2 Main 2025 553493 World …" at bounding box center [450, 336] width 169 height 19
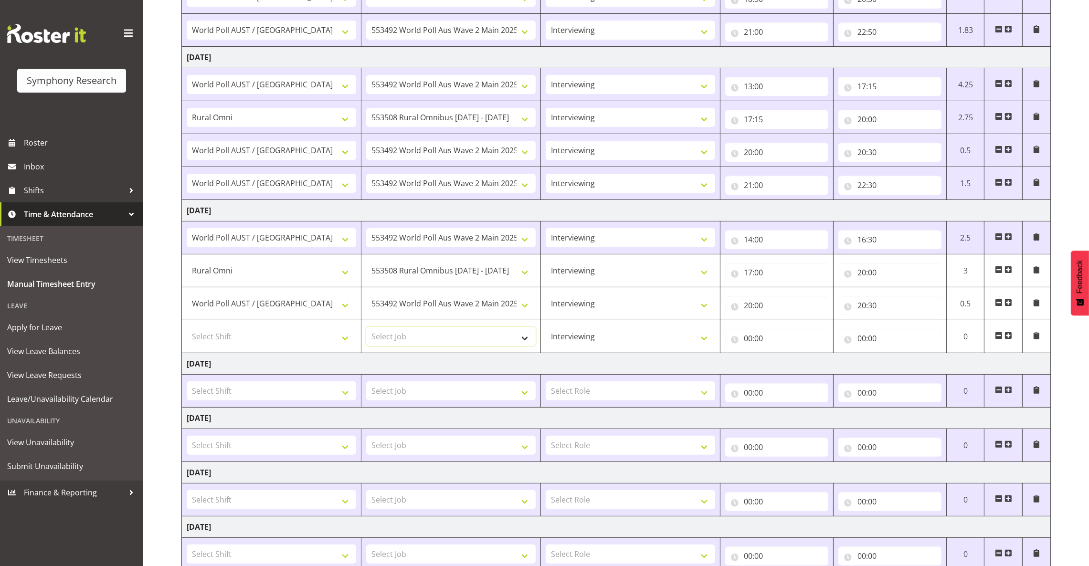
select select "10499"
click at [366, 329] on select "Select Job 550060 IF Admin 553492 World Poll Aus Wave 2 Main 2025 553493 World …" at bounding box center [450, 336] width 169 height 19
click at [294, 344] on select "Select Shift !!Project Briefing (Job to be assigned) !!Weekend Residential (Ros…" at bounding box center [271, 336] width 169 height 19
select select "9699"
click at [187, 329] on select "Select Shift !!Project Briefing (Job to be assigned) !!Weekend Residential (Ros…" at bounding box center [271, 336] width 169 height 19
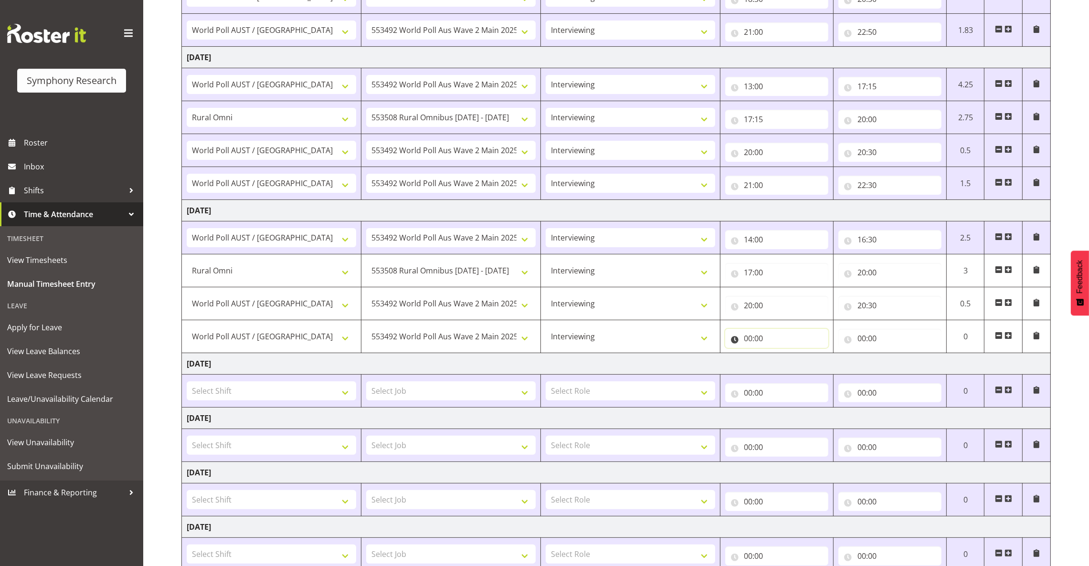
click at [746, 339] on input "00:00" at bounding box center [776, 338] width 103 height 19
click at [783, 366] on select "00 01 02 03 04 05 06 07 08 09 10 11 12 13 14 15 16 17 18 19 20 21 22 23" at bounding box center [789, 363] width 21 height 19
select select "21"
click at [779, 356] on select "00 01 02 03 04 05 06 07 08 09 10 11 12 13 14 15 16 17 18 19 20 21 22 23" at bounding box center [789, 363] width 21 height 19
type input "21:00"
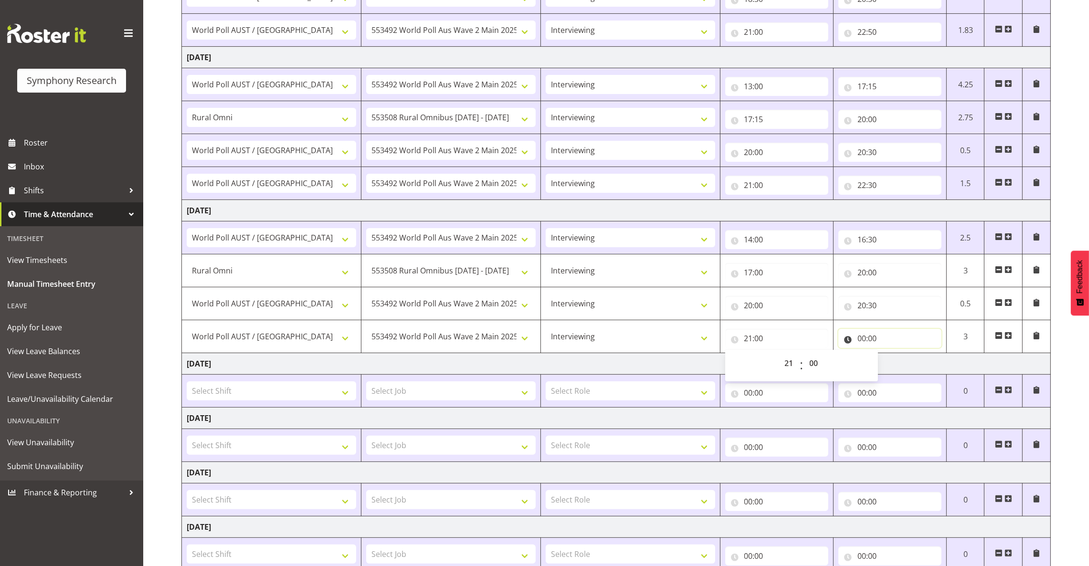
click at [864, 338] on input "00:00" at bounding box center [889, 338] width 103 height 19
click at [896, 362] on select "00 01 02 03 04 05 06 07 08 09 10 11 12 13 14 15 16 17 18 19 20 21 22 23" at bounding box center [903, 363] width 21 height 19
select select "22"
click at [893, 356] on select "00 01 02 03 04 05 06 07 08 09 10 11 12 13 14 15 16 17 18 19 20 21 22 23" at bounding box center [903, 363] width 21 height 19
type input "22:00"
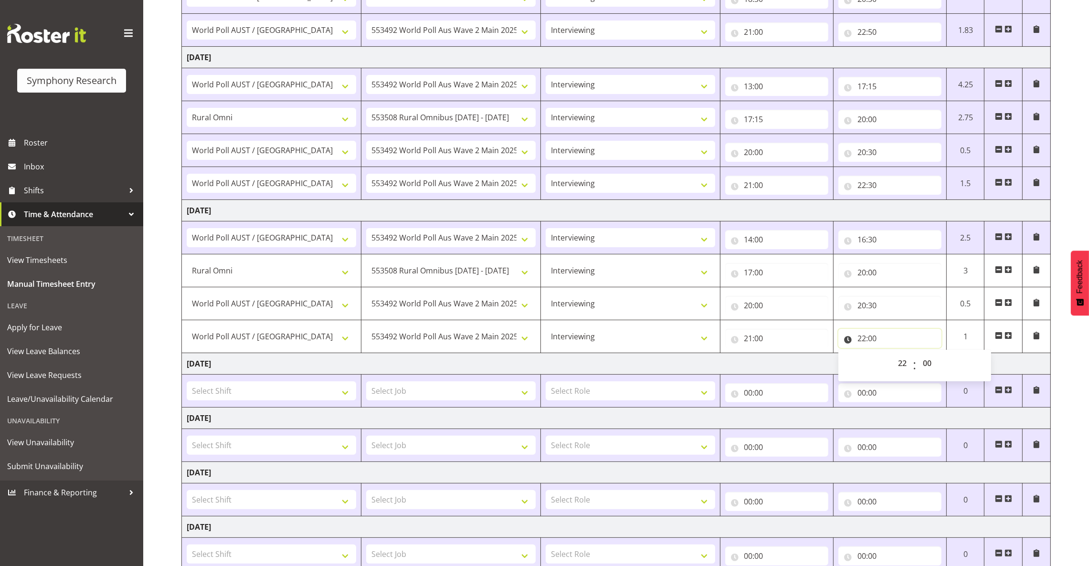
click at [877, 336] on input "22:00" at bounding box center [889, 338] width 103 height 19
click at [872, 340] on input "22:00" at bounding box center [889, 338] width 103 height 19
click at [928, 361] on select "00 01 02 03 04 05 06 07 08 09 10 11 12 13 14 15 16 17 18 19 20 21 22 23 24 25 2…" at bounding box center [927, 363] width 21 height 19
select select "30"
click at [917, 356] on select "00 01 02 03 04 05 06 07 08 09 10 11 12 13 14 15 16 17 18 19 20 21 22 23 24 25 2…" at bounding box center [927, 363] width 21 height 19
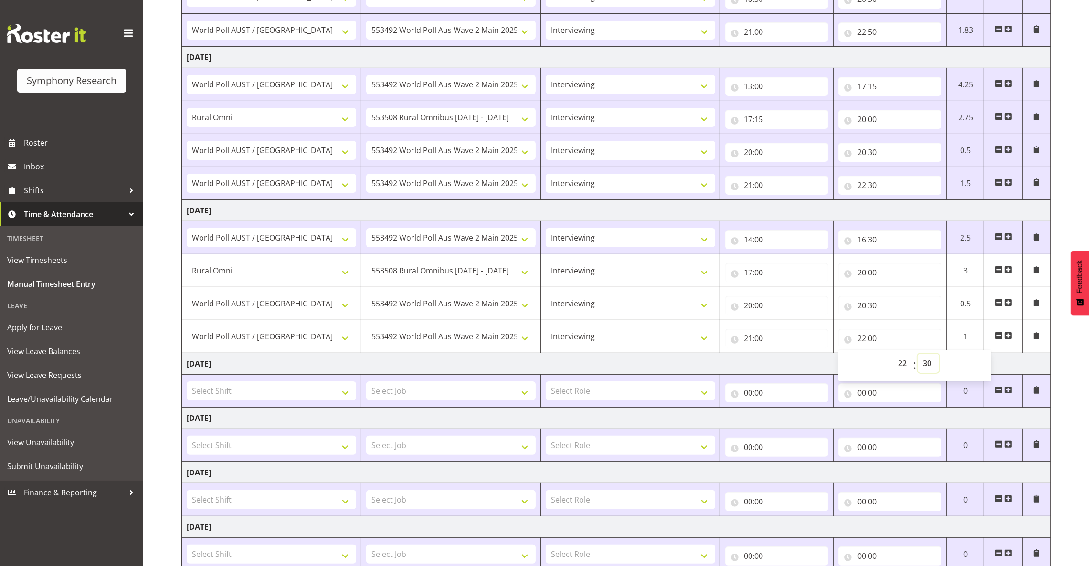
type input "22:30"
click at [873, 307] on input "20:30" at bounding box center [889, 305] width 103 height 19
click at [870, 276] on input "20:00" at bounding box center [889, 272] width 103 height 19
click at [870, 244] on input "16:30" at bounding box center [889, 239] width 103 height 19
click at [930, 265] on select "00 01 02 03 04 05 06 07 08 09 10 11 12 13 14 15 16 17 18 19 20 21 22 23 24 25 2…" at bounding box center [927, 264] width 21 height 19
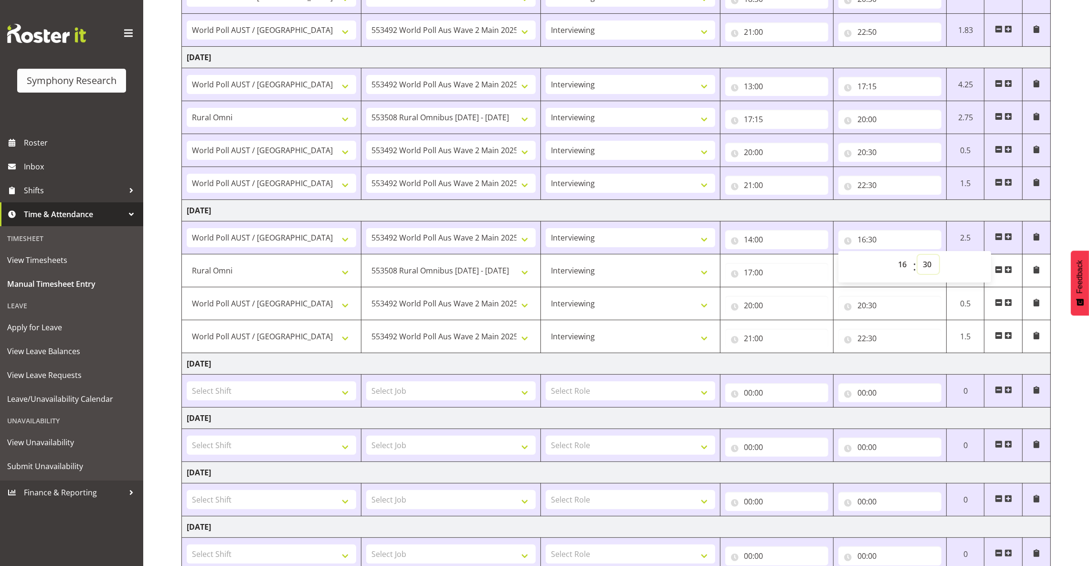
select select "40"
click at [917, 256] on select "00 01 02 03 04 05 06 07 08 09 10 11 12 13 14 15 16 17 18 19 20 21 22 23 24 25 2…" at bounding box center [927, 264] width 21 height 19
type input "16:40"
click at [352, 309] on select "!!Project Briefing (Job to be assigned) !!Weekend Residential (Roster IT Shift …" at bounding box center [271, 303] width 169 height 19
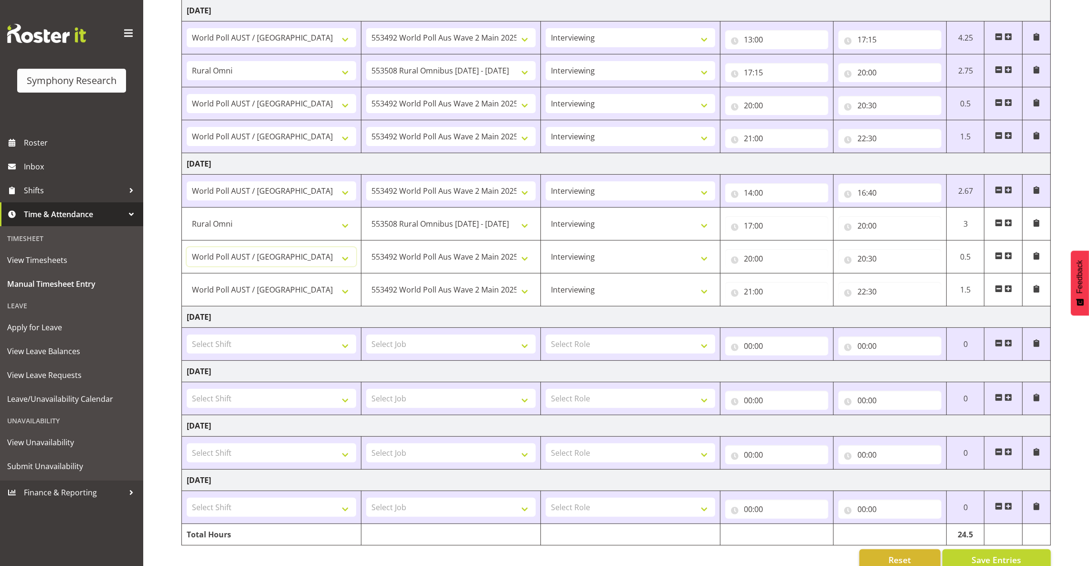
scroll to position [362, 0]
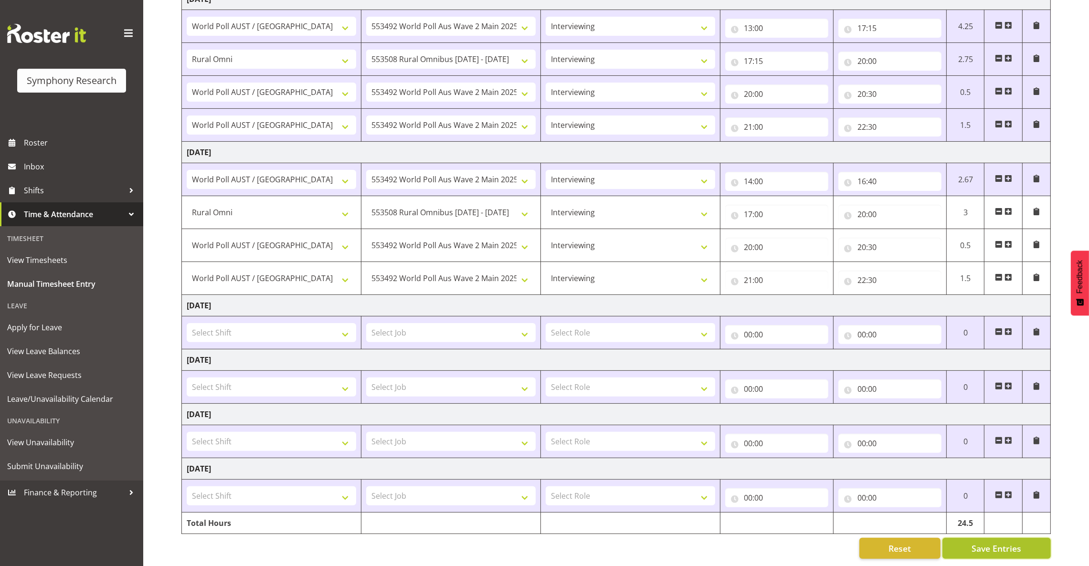
click at [967, 541] on button "Save Entries" at bounding box center [996, 548] width 108 height 21
select select "5974"
select select "10536"
type input "17:00"
type input "20:00"
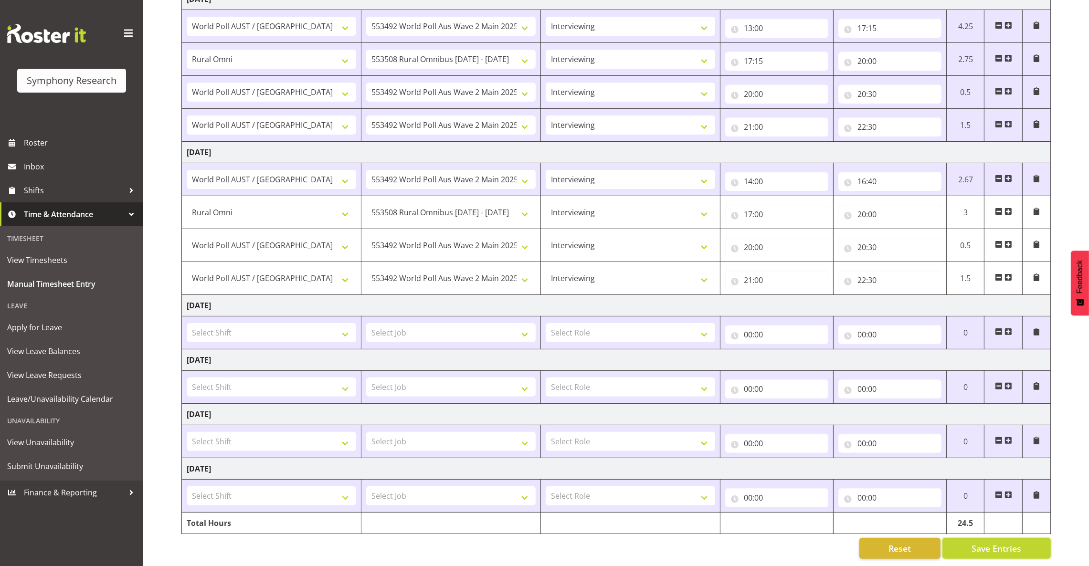
select select "9699"
select select "10499"
type input "20:00"
type input "20:30"
type input "21:00"
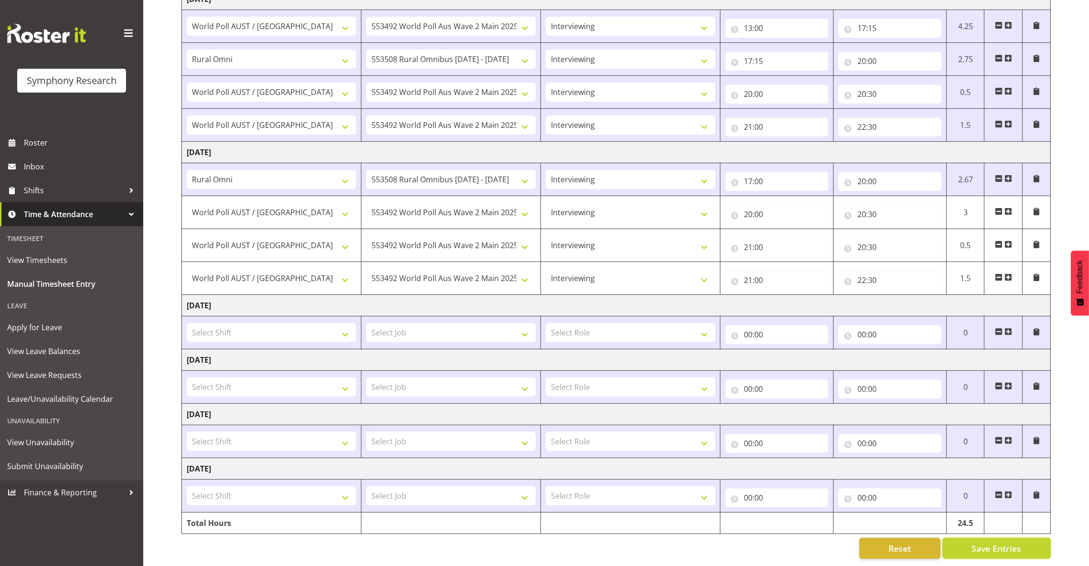
type input "22:30"
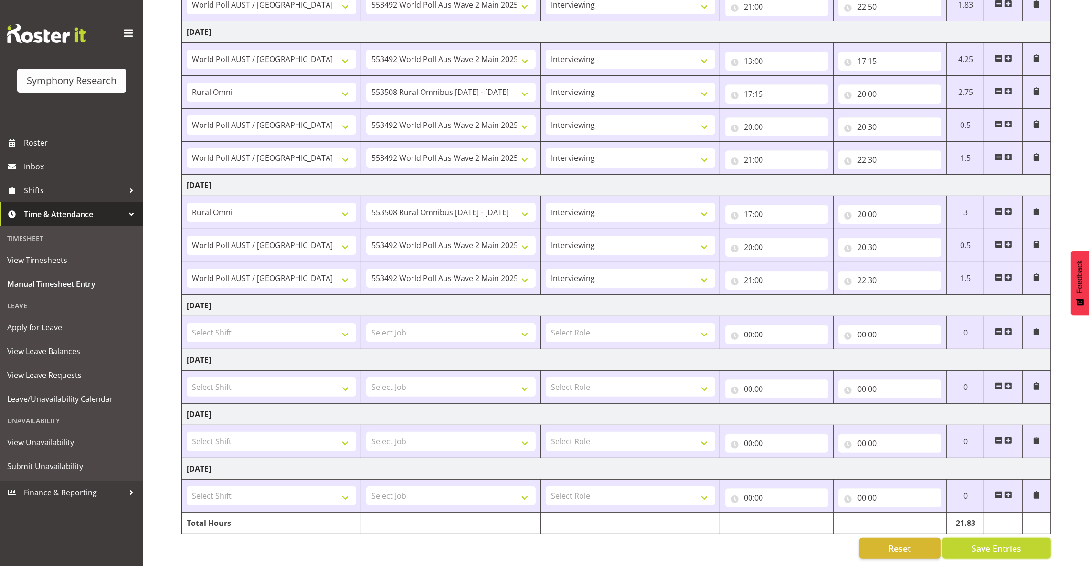
scroll to position [257, 0]
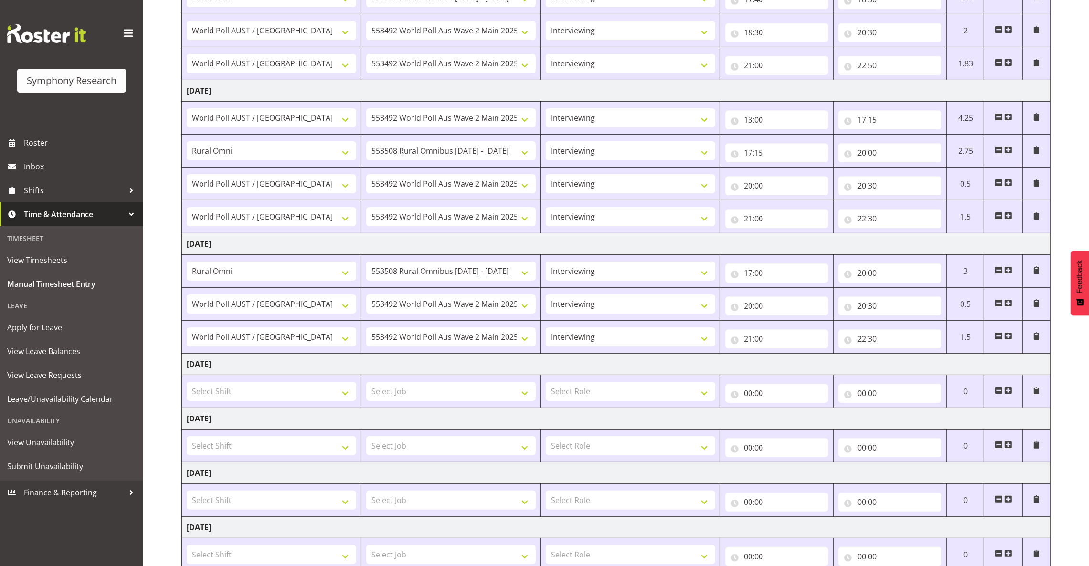
click at [1007, 273] on span at bounding box center [1008, 270] width 8 height 8
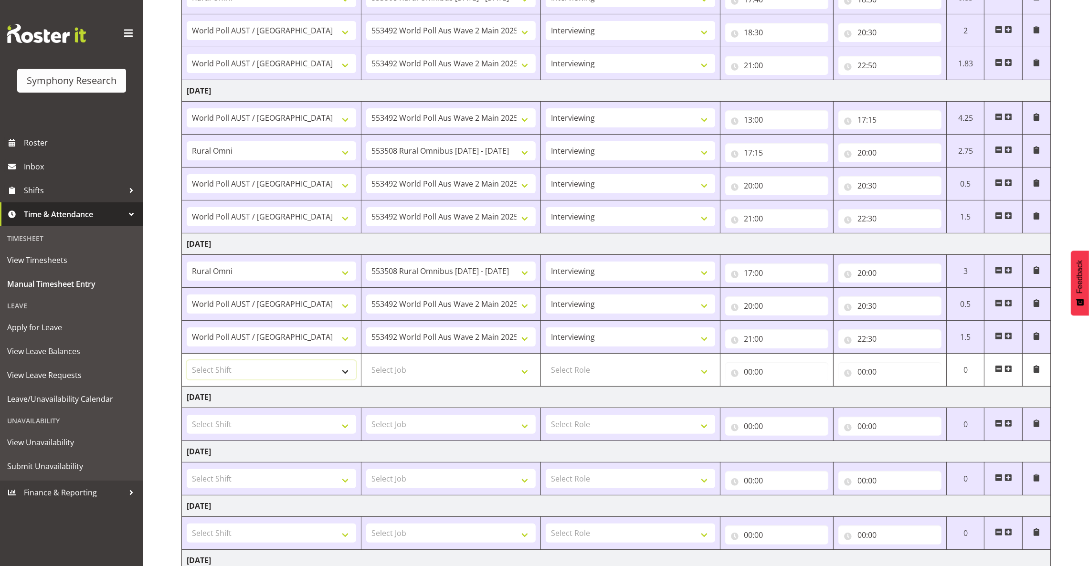
click at [339, 372] on select "Select Shift !!Project Briefing (Job to be assigned) !!Weekend Residential (Ros…" at bounding box center [271, 369] width 169 height 19
select select "9699"
click at [187, 362] on select "Select Shift !!Project Briefing (Job to be assigned) !!Weekend Residential (Ros…" at bounding box center [271, 369] width 169 height 19
click at [578, 369] on select "Select Role Briefing Interviewing" at bounding box center [630, 369] width 169 height 19
select select "47"
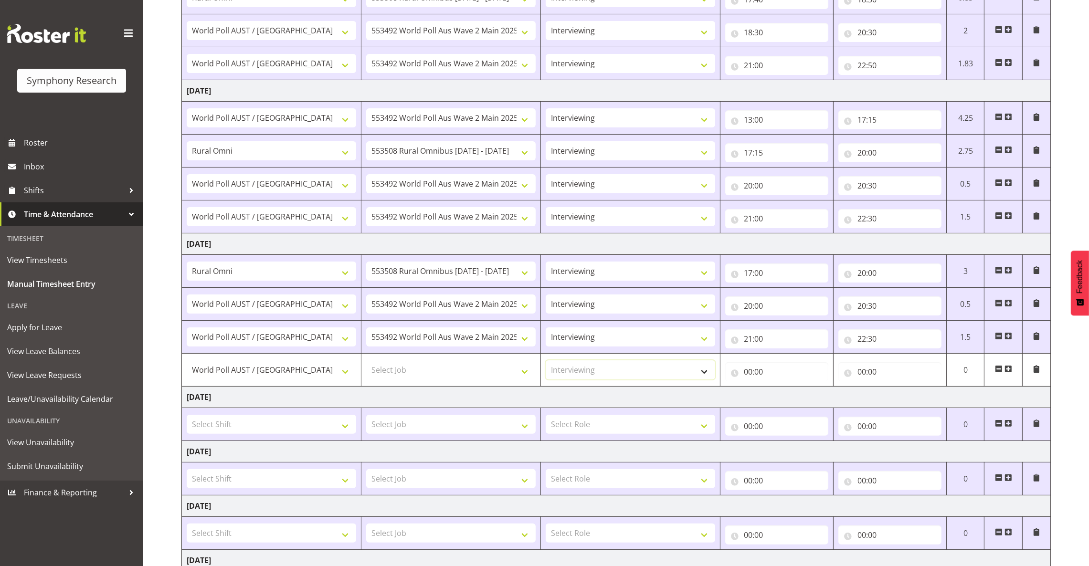
click at [546, 362] on select "Select Role Briefing Interviewing" at bounding box center [630, 369] width 169 height 19
click at [752, 370] on input "00:00" at bounding box center [776, 371] width 103 height 19
click at [786, 394] on select "00 01 02 03 04 05 06 07 08 09 10 11 12 13 14 15 16 17 18 19 20 21 22 23" at bounding box center [789, 396] width 21 height 19
select select "21"
click at [779, 389] on select "00 01 02 03 04 05 06 07 08 09 10 11 12 13 14 15 16 17 18 19 20 21 22 23" at bounding box center [789, 396] width 21 height 19
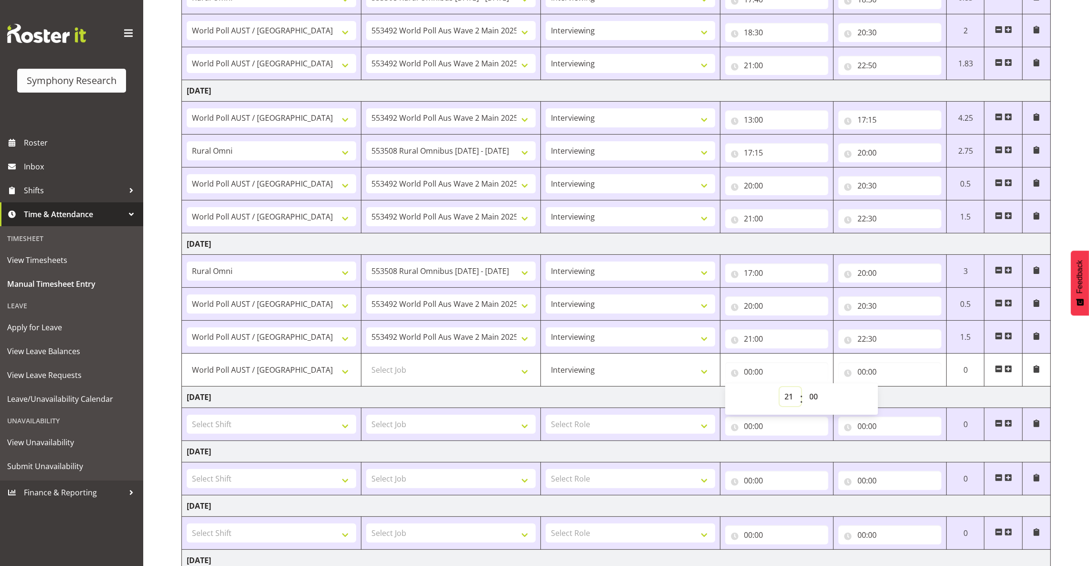
type input "21:00"
click at [851, 375] on input "00:00" at bounding box center [889, 371] width 103 height 19
click at [857, 372] on input "00:00" at bounding box center [889, 371] width 103 height 19
click at [862, 372] on input "00:00" at bounding box center [889, 371] width 103 height 19
click at [897, 397] on select "00 01 02 03 04 05 06 07 08 09 10 11 12 13 14 15 16 17 18 19 20 21 22 23" at bounding box center [903, 396] width 21 height 19
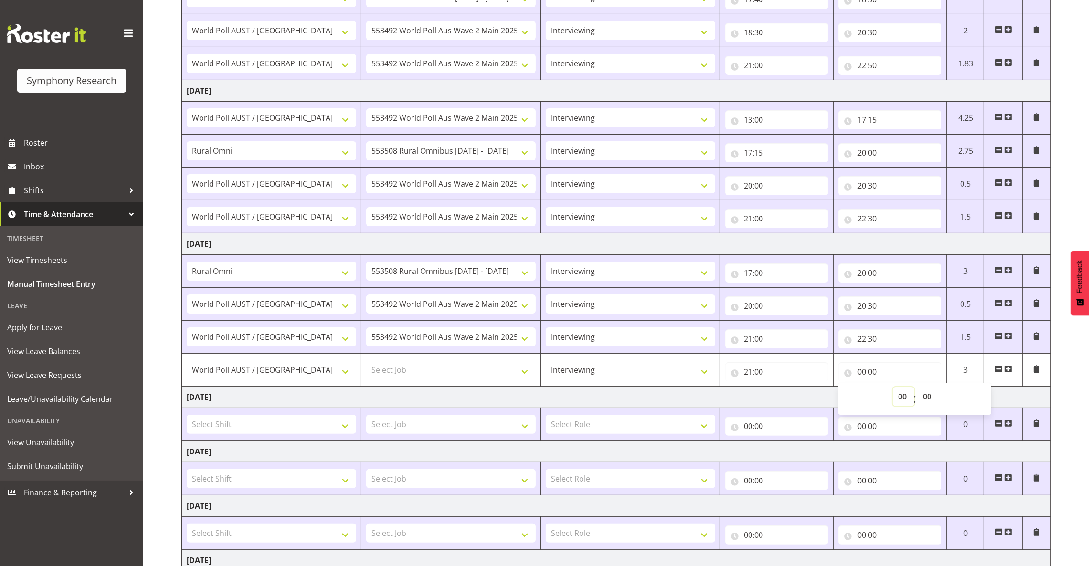
select select "22"
click at [893, 389] on select "00 01 02 03 04 05 06 07 08 09 10 11 12 13 14 15 16 17 18 19 20 21 22 23" at bounding box center [903, 396] width 21 height 19
type input "22:00"
click at [869, 370] on input "22:00" at bounding box center [889, 371] width 103 height 19
click at [872, 373] on input "22:00" at bounding box center [889, 371] width 103 height 19
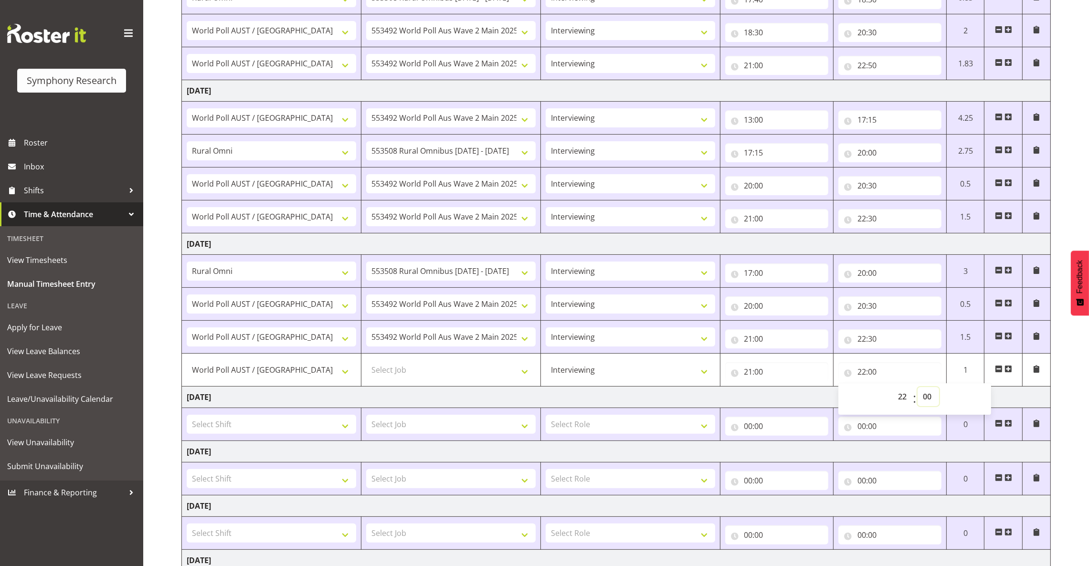
click at [926, 397] on select "00 01 02 03 04 05 06 07 08 09 10 11 12 13 14 15 16 17 18 19 20 21 22 23 24 25 2…" at bounding box center [927, 396] width 21 height 19
select select "30"
click at [917, 389] on select "00 01 02 03 04 05 06 07 08 09 10 11 12 13 14 15 16 17 18 19 20 21 22 23 24 25 2…" at bounding box center [927, 396] width 21 height 19
type input "22:30"
click at [494, 362] on select "Select Job 550060 IF Admin 553492 World Poll Aus Wave 2 Main 2025 553493 World …" at bounding box center [450, 369] width 169 height 19
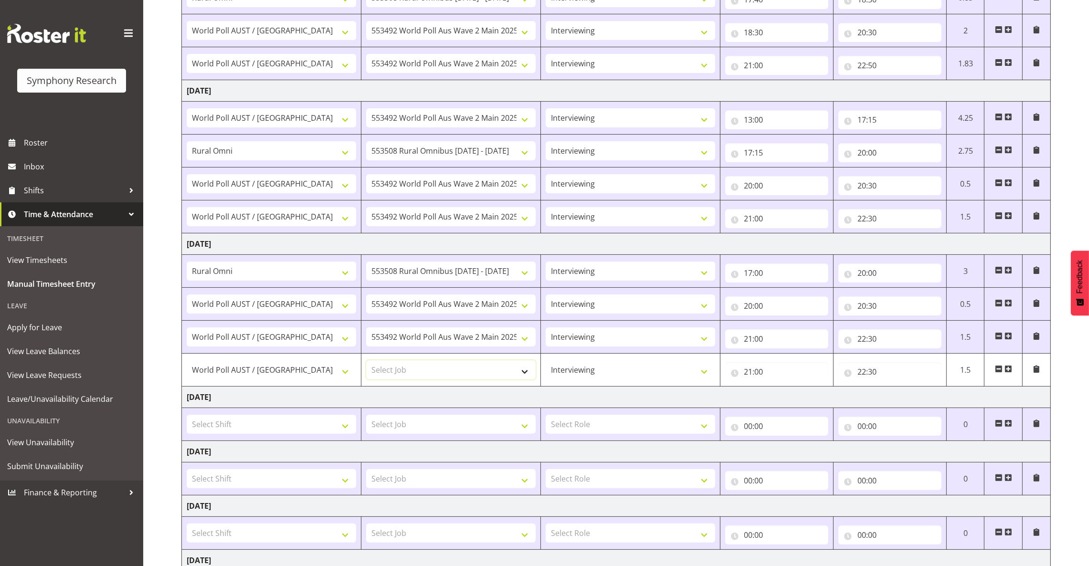
select select "10499"
click at [366, 362] on select "Select Job 550060 IF Admin 553492 World Poll Aus Wave 2 Main 2025 553493 World …" at bounding box center [450, 369] width 169 height 19
click at [747, 340] on input "21:00" at bounding box center [776, 338] width 103 height 19
click at [792, 364] on select "00 01 02 03 04 05 06 07 08 09 10 11 12 13 14 15 16 17 18 19 20 21 22 23" at bounding box center [789, 363] width 21 height 19
select select "20"
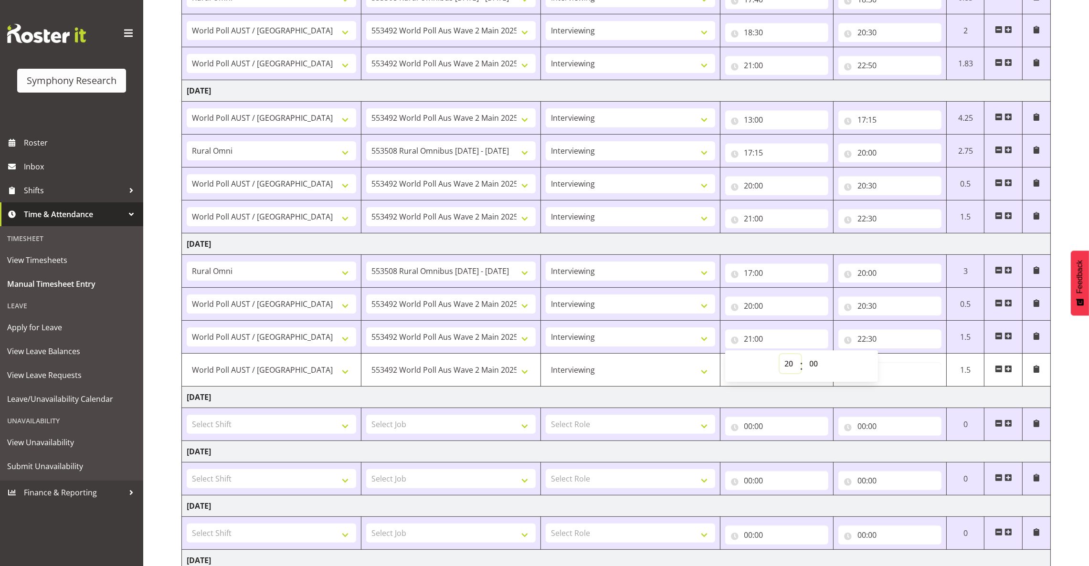
click at [779, 356] on select "00 01 02 03 04 05 06 07 08 09 10 11 12 13 14 15 16 17 18 19 20 21 22 23" at bounding box center [789, 363] width 21 height 19
type input "20:00"
click at [861, 340] on input "22:30" at bounding box center [889, 338] width 103 height 19
click at [901, 365] on select "00 01 02 03 04 05 06 07 08 09 10 11 12 13 14 15 16 17 18 19 20 21 22 23" at bounding box center [903, 363] width 21 height 19
select select "20"
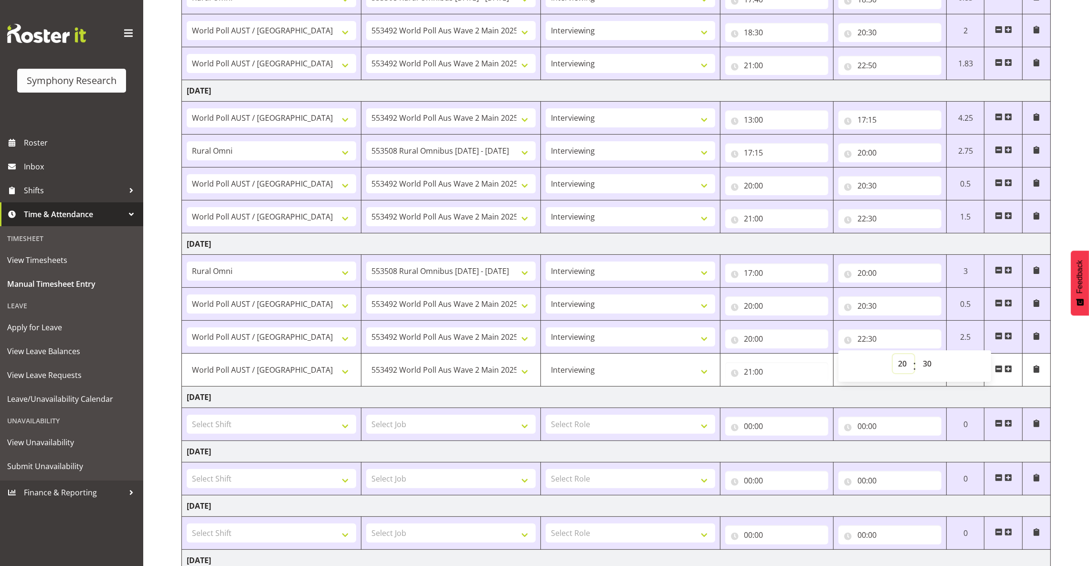
click at [893, 356] on select "00 01 02 03 04 05 06 07 08 09 10 11 12 13 14 15 16 17 18 19 20 21 22 23" at bounding box center [903, 363] width 21 height 19
type input "20:30"
click at [768, 308] on input "20:00" at bounding box center [776, 305] width 103 height 19
click at [787, 329] on select "00 01 02 03 04 05 06 07 08 09 10 11 12 13 14 15 16 17 18 19 20 21 22 23" at bounding box center [789, 330] width 21 height 19
select select "17"
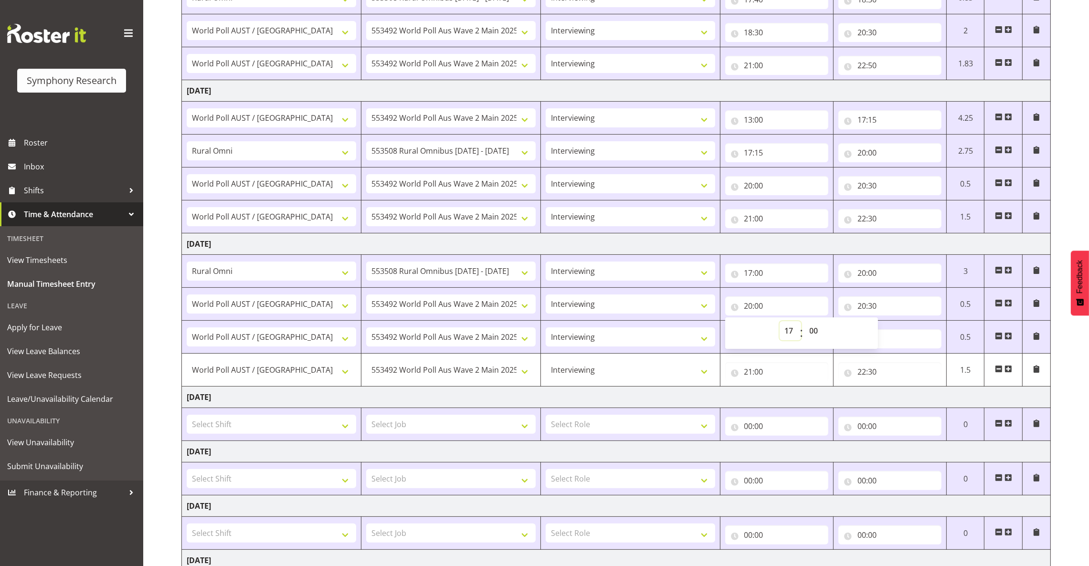
click at [779, 323] on select "00 01 02 03 04 05 06 07 08 09 10 11 12 13 14 15 16 17 18 19 20 21 22 23" at bounding box center [789, 330] width 21 height 19
type input "17:00"
click at [869, 308] on input "20:30" at bounding box center [889, 305] width 103 height 19
click at [873, 308] on input "20:30" at bounding box center [889, 305] width 103 height 19
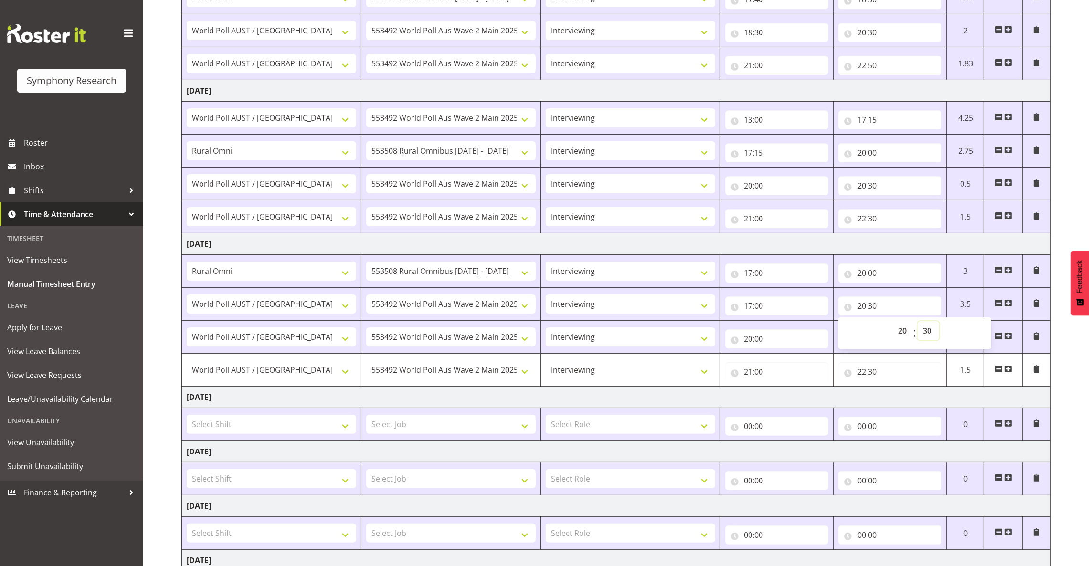
click at [924, 331] on select "00 01 02 03 04 05 06 07 08 09 10 11 12 13 14 15 16 17 18 19 20 21 22 23 24 25 2…" at bounding box center [927, 330] width 21 height 19
select select "0"
click at [917, 323] on select "00 01 02 03 04 05 06 07 08 09 10 11 12 13 14 15 16 17 18 19 20 21 22 23 24 25 2…" at bounding box center [927, 330] width 21 height 19
type input "20:00"
click at [720, 320] on td "17:00 00 01 02 03 04 05 06 07 08 09 10 11 12 13 14 15 16 17 18 19 20 21 22 23 :…" at bounding box center [776, 304] width 113 height 33
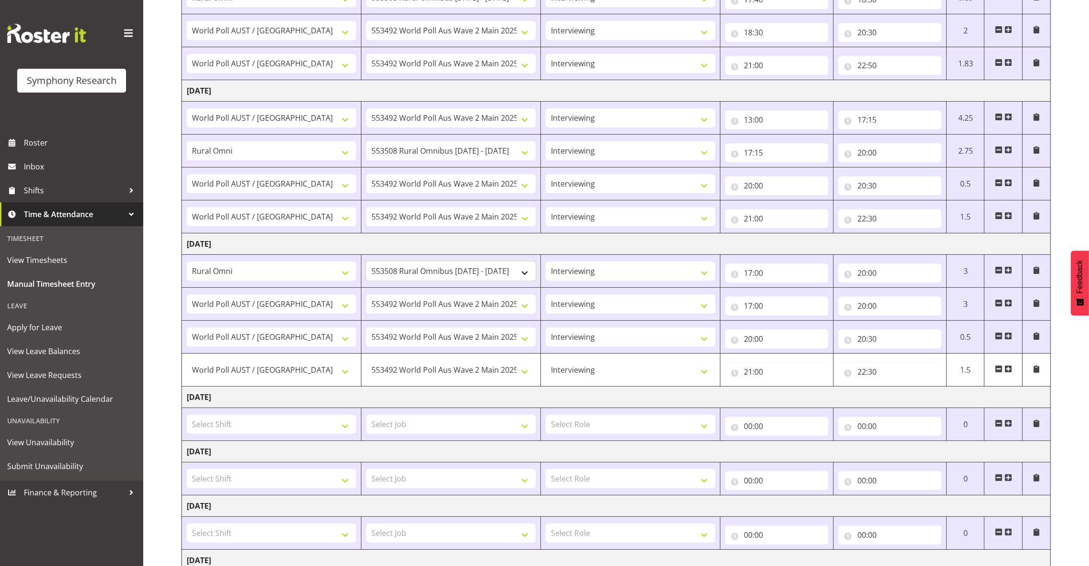
click at [514, 271] on select "550060 IF Admin 553492 World Poll Aus Wave 2 Main 2025 553493 World Poll NZ Wav…" at bounding box center [450, 271] width 169 height 19
select select "10499"
click at [366, 263] on select "550060 IF Admin 553492 World Poll Aus Wave 2 Main 2025 553493 World Poll NZ Wav…" at bounding box center [450, 271] width 169 height 19
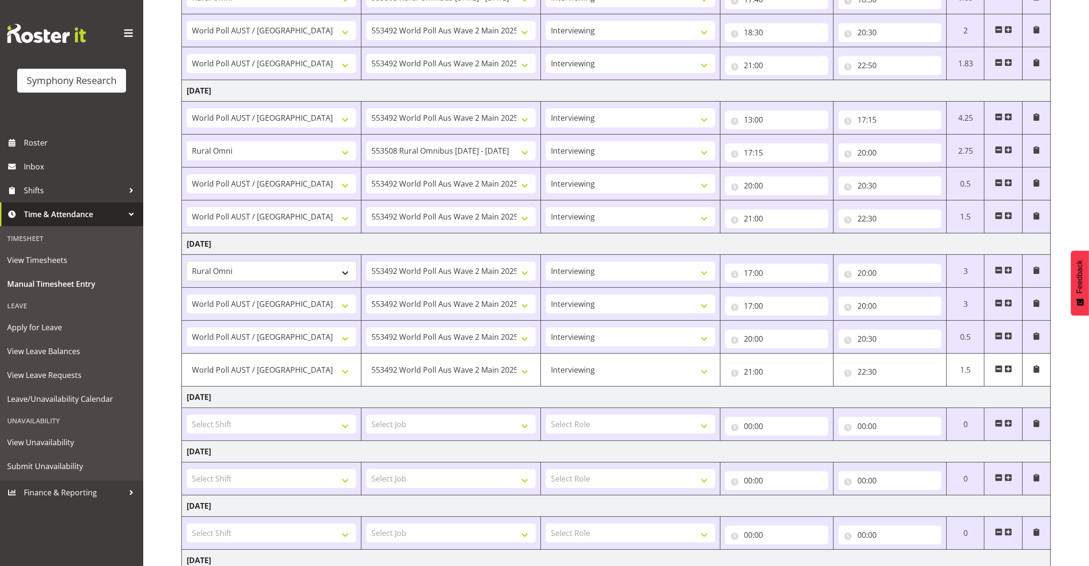
click at [347, 271] on select "!!Project Briefing (Job to be assigned) !!Weekend Residential (Roster IT Shift …" at bounding box center [271, 271] width 169 height 19
select select "9699"
click at [187, 263] on select "!!Project Briefing (Job to be assigned) !!Weekend Residential (Roster IT Shift …" at bounding box center [271, 271] width 169 height 19
click at [751, 275] on input "17:00" at bounding box center [776, 272] width 103 height 19
click at [789, 299] on select "00 01 02 03 04 05 06 07 08 09 10 11 12 13 14 15 16 17 18 19 20 21 22 23" at bounding box center [789, 297] width 21 height 19
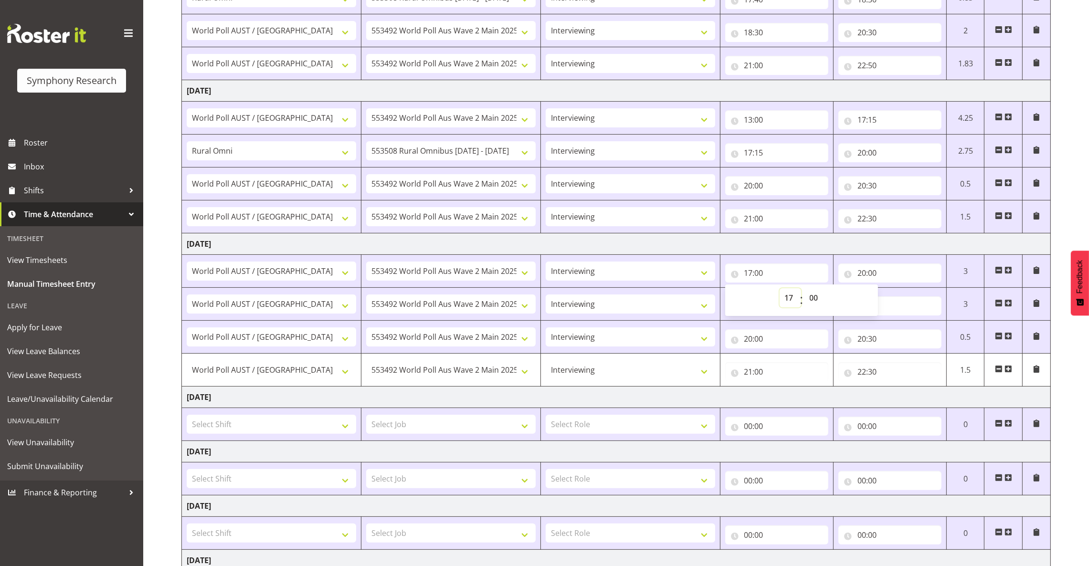
select select "14"
click at [779, 290] on select "00 01 02 03 04 05 06 07 08 09 10 11 12 13 14 15 16 17 18 19 20 21 22 23" at bounding box center [789, 297] width 21 height 19
type input "14:00"
click at [860, 276] on input "20:00" at bounding box center [889, 272] width 103 height 19
click at [902, 298] on select "00 01 02 03 04 05 06 07 08 09 10 11 12 13 14 15 16 17 18 19 20 21 22 23" at bounding box center [903, 297] width 21 height 19
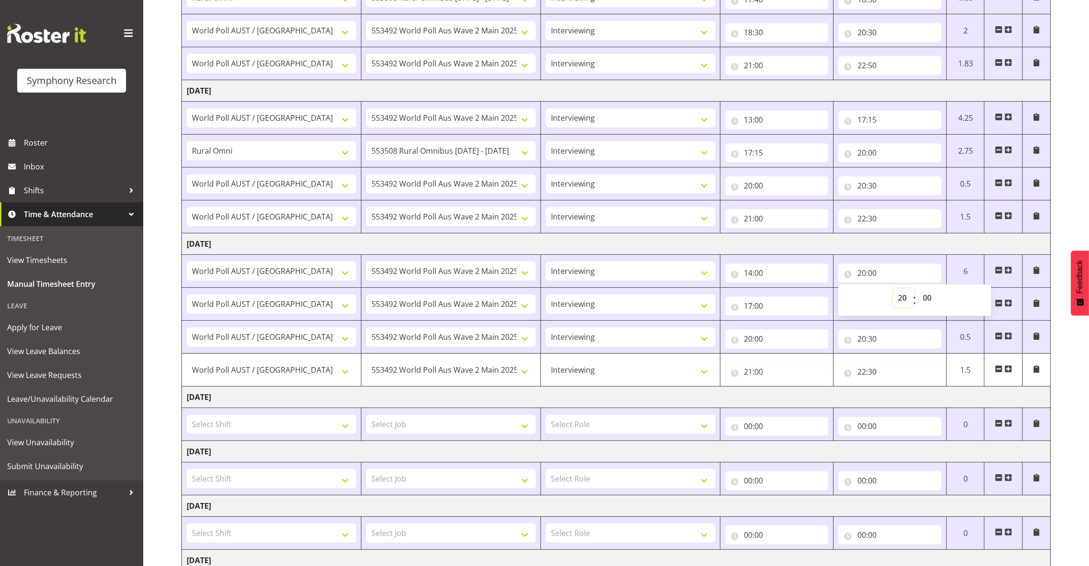
select select "16"
click at [893, 290] on select "00 01 02 03 04 05 06 07 08 09 10 11 12 13 14 15 16 17 18 19 20 21 22 23" at bounding box center [903, 297] width 21 height 19
type input "16:00"
click at [874, 277] on input "16:00" at bounding box center [889, 272] width 103 height 19
click at [874, 274] on input "16:00" at bounding box center [889, 272] width 103 height 19
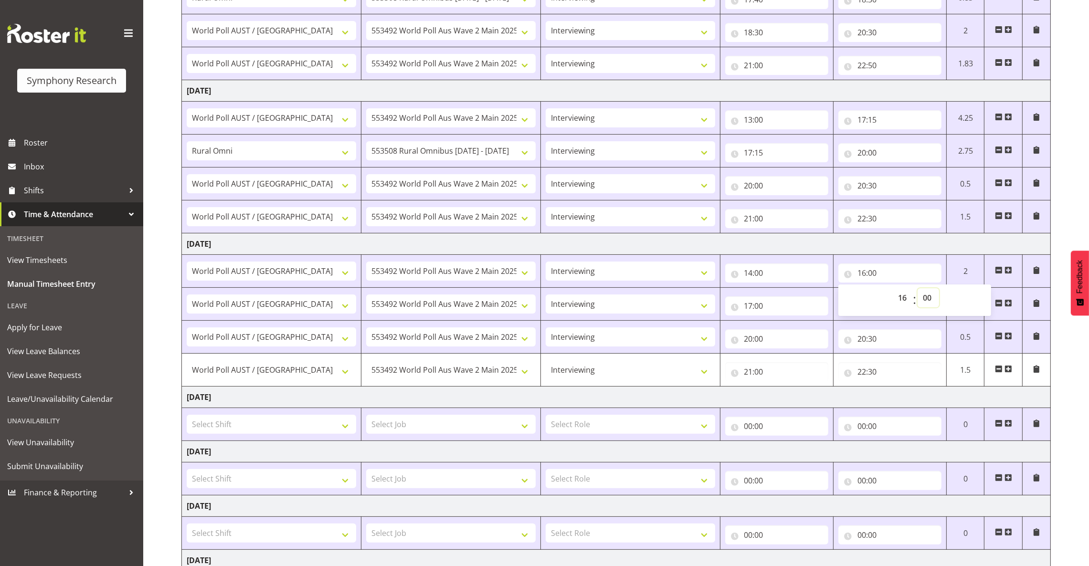
click at [932, 298] on select "00 01 02 03 04 05 06 07 08 09 10 11 12 13 14 15 16 17 18 19 20 21 22 23 24 25 2…" at bounding box center [927, 297] width 21 height 19
select select "40"
click at [917, 290] on select "00 01 02 03 04 05 06 07 08 09 10 11 12 13 14 15 16 17 18 19 20 21 22 23 24 25 2…" at bounding box center [927, 297] width 21 height 19
type input "16:40"
click at [645, 422] on select "Select Role Briefing Interviewing" at bounding box center [630, 424] width 169 height 19
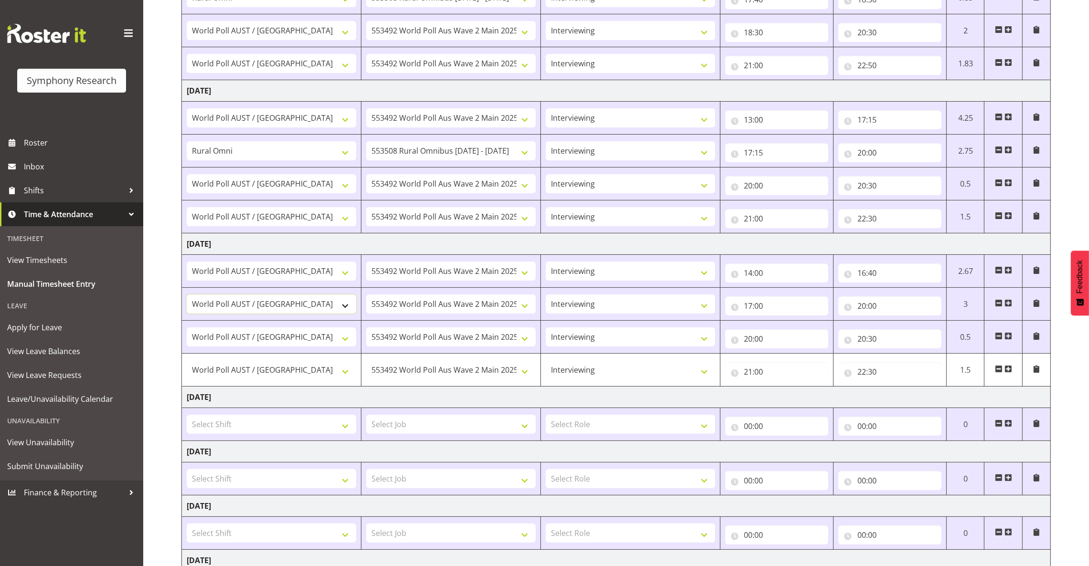
click at [293, 308] on select "!!Project Briefing (Job to be assigned) !!Weekend Residential (Roster IT Shift …" at bounding box center [271, 303] width 169 height 19
select select "5974"
click at [187, 296] on select "!!Project Briefing (Job to be assigned) !!Weekend Residential (Roster IT Shift …" at bounding box center [271, 303] width 169 height 19
click at [415, 304] on select "550060 IF Admin 553492 World Poll Aus Wave 2 Main 2025 553493 World Poll NZ Wav…" at bounding box center [450, 303] width 169 height 19
select select "10536"
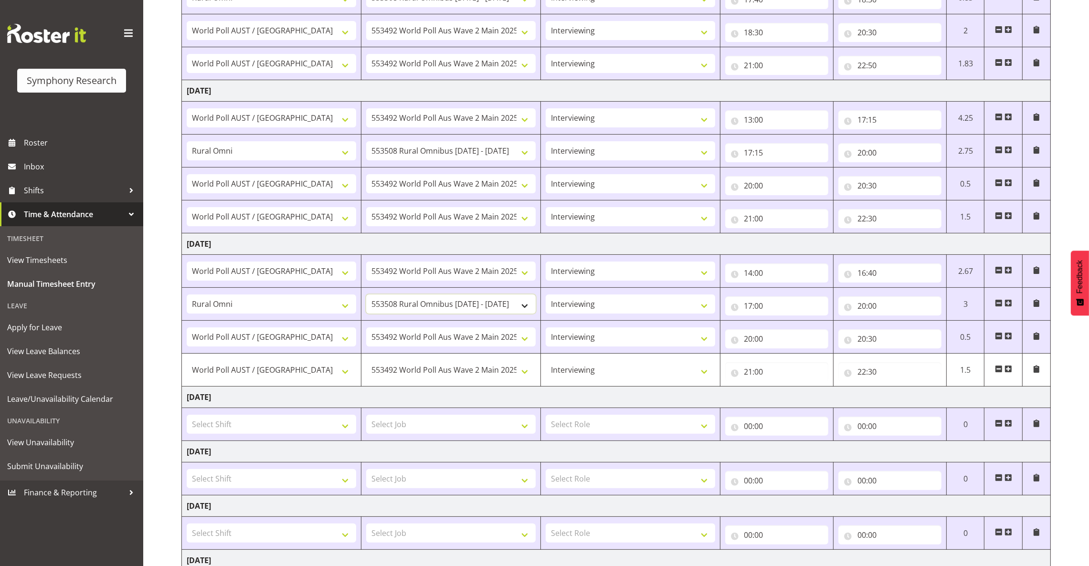
click at [366, 296] on select "550060 IF Admin 553492 World Poll Aus Wave 2 Main 2025 553493 World Poll NZ Wav…" at bounding box center [450, 303] width 169 height 19
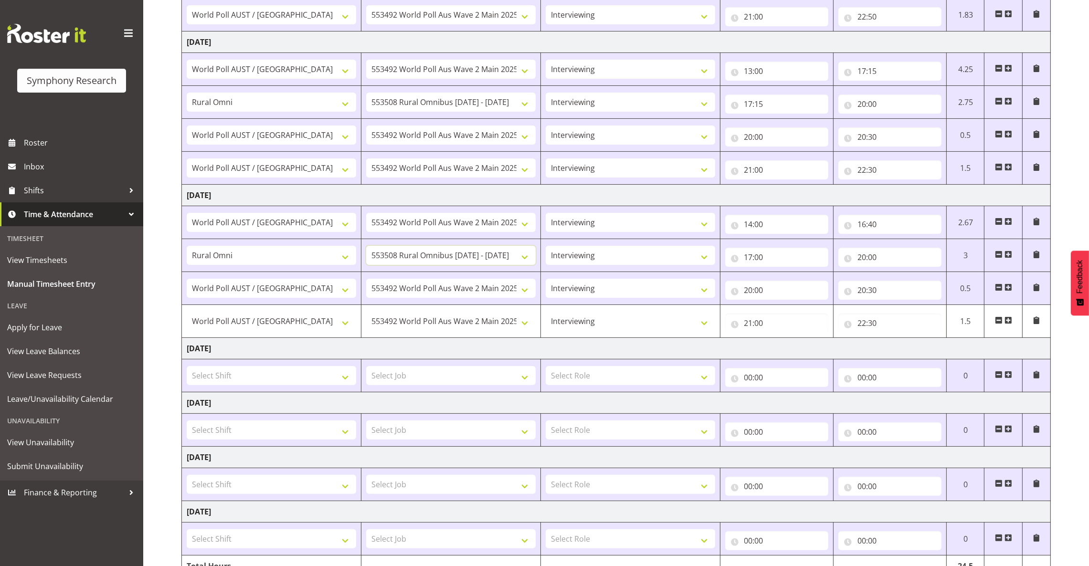
scroll to position [362, 0]
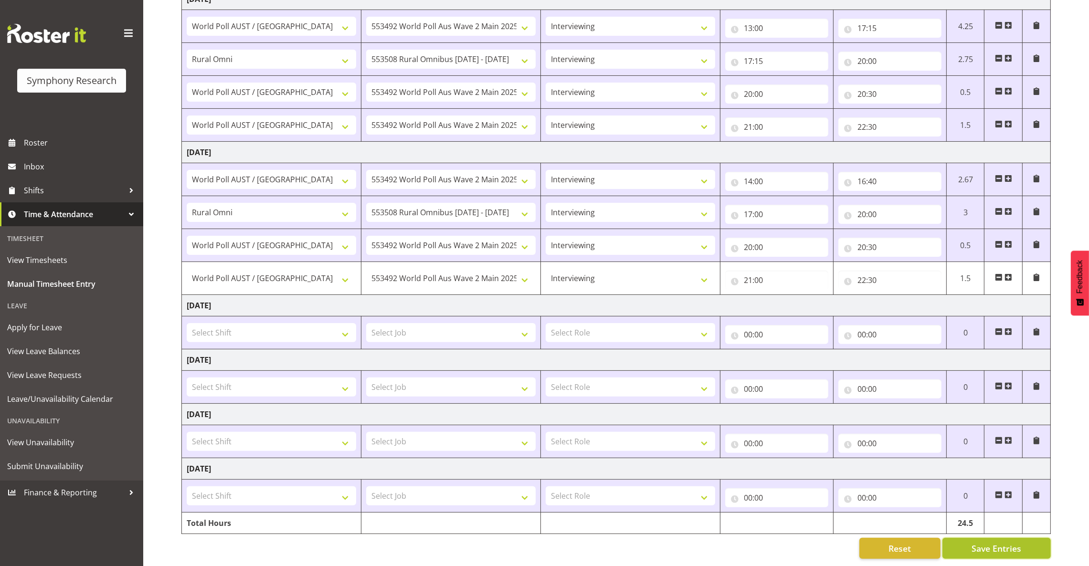
click at [1015, 542] on span "Save Entries" at bounding box center [996, 548] width 50 height 12
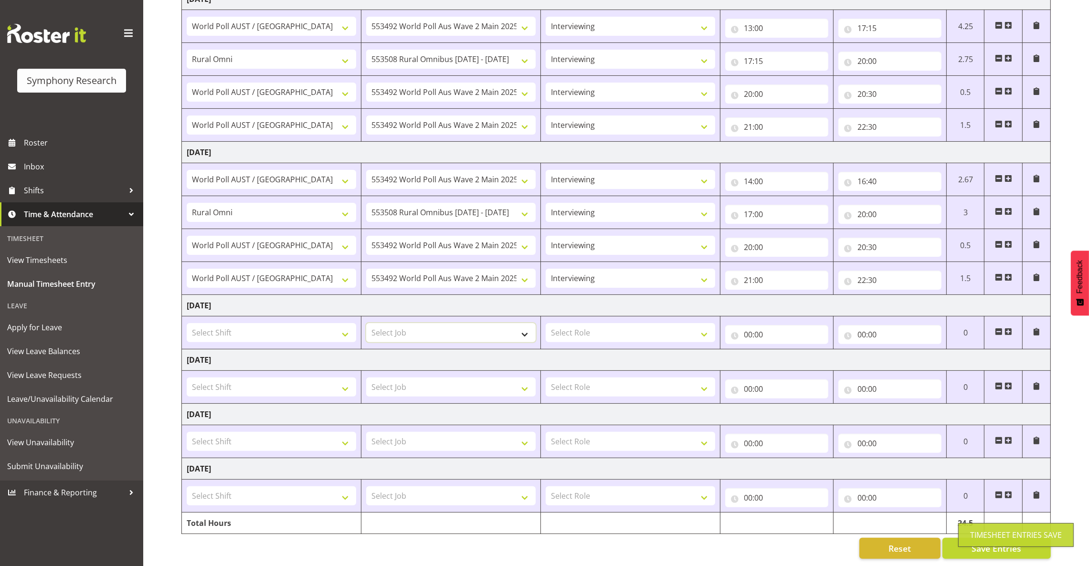
click at [402, 323] on select "Select Job 550060 IF Admin 553492 World Poll Aus Wave 2 Main 2025 553493 World …" at bounding box center [450, 332] width 169 height 19
click at [618, 295] on td "[DATE]" at bounding box center [616, 305] width 869 height 21
